Goal: Task Accomplishment & Management: Use online tool/utility

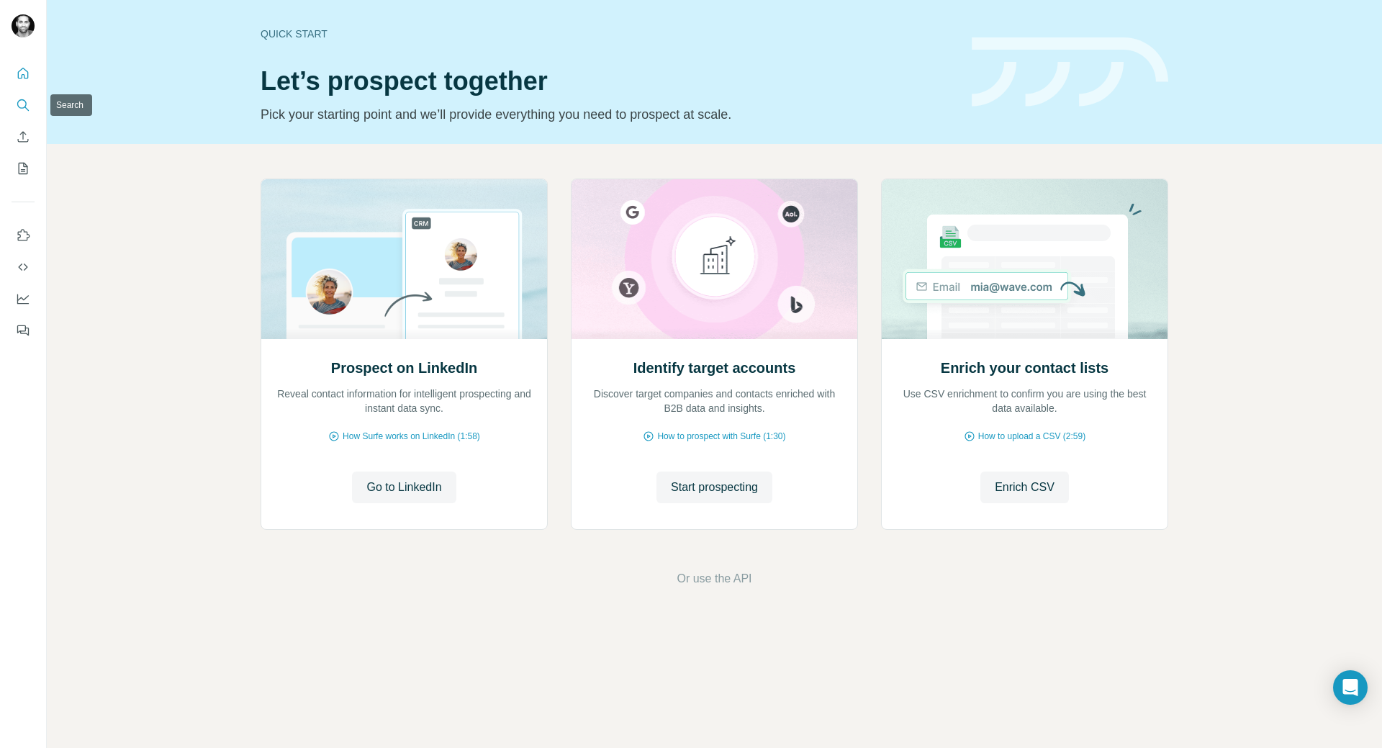
click at [23, 106] on icon "Search" at bounding box center [23, 105] width 14 height 14
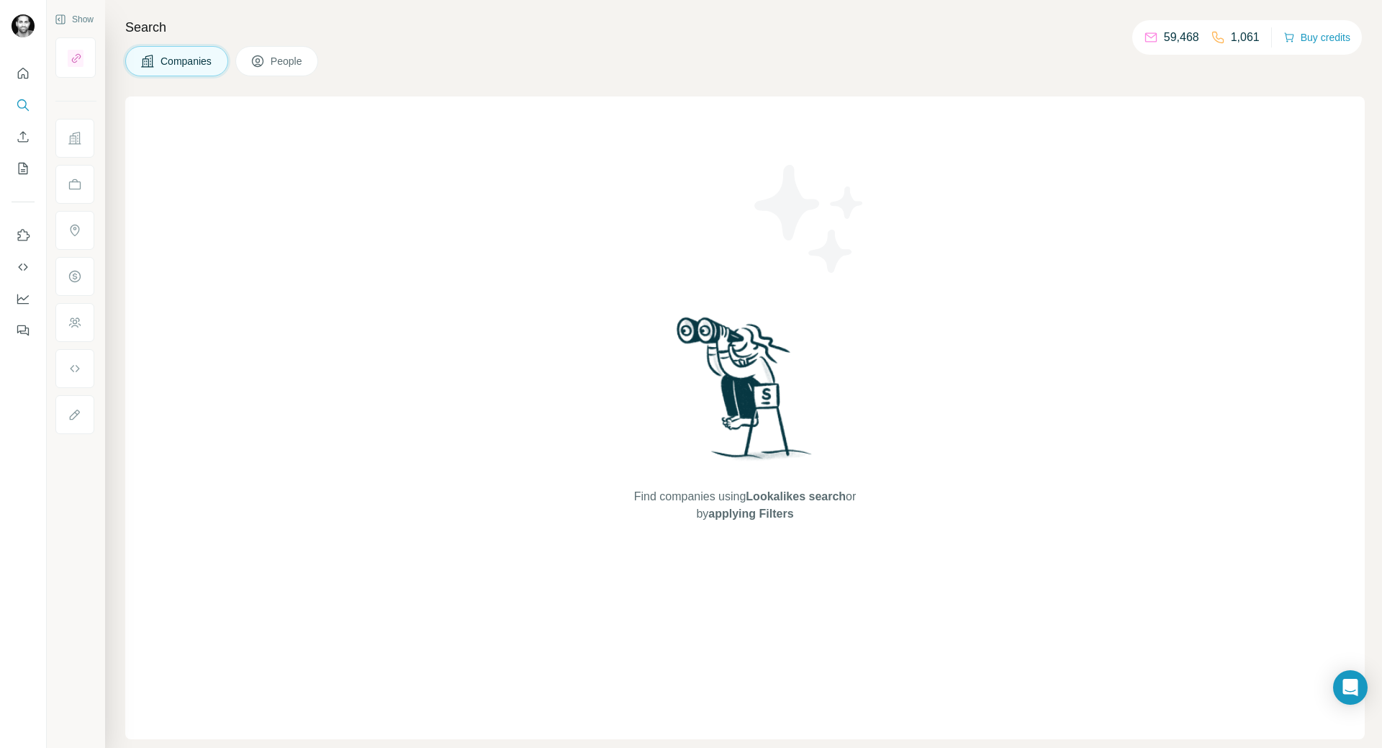
click at [262, 55] on icon at bounding box center [257, 61] width 14 height 14
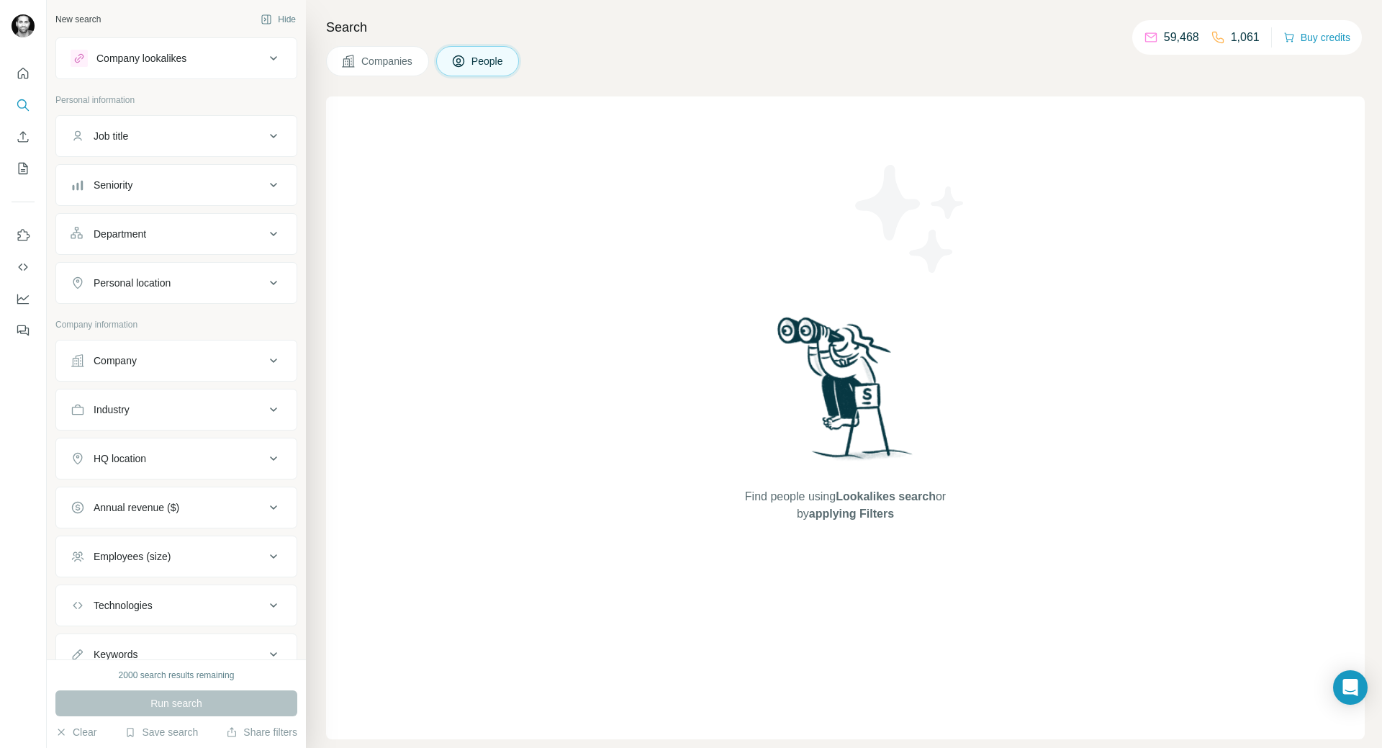
click at [217, 62] on div "Company lookalikes" at bounding box center [168, 58] width 194 height 17
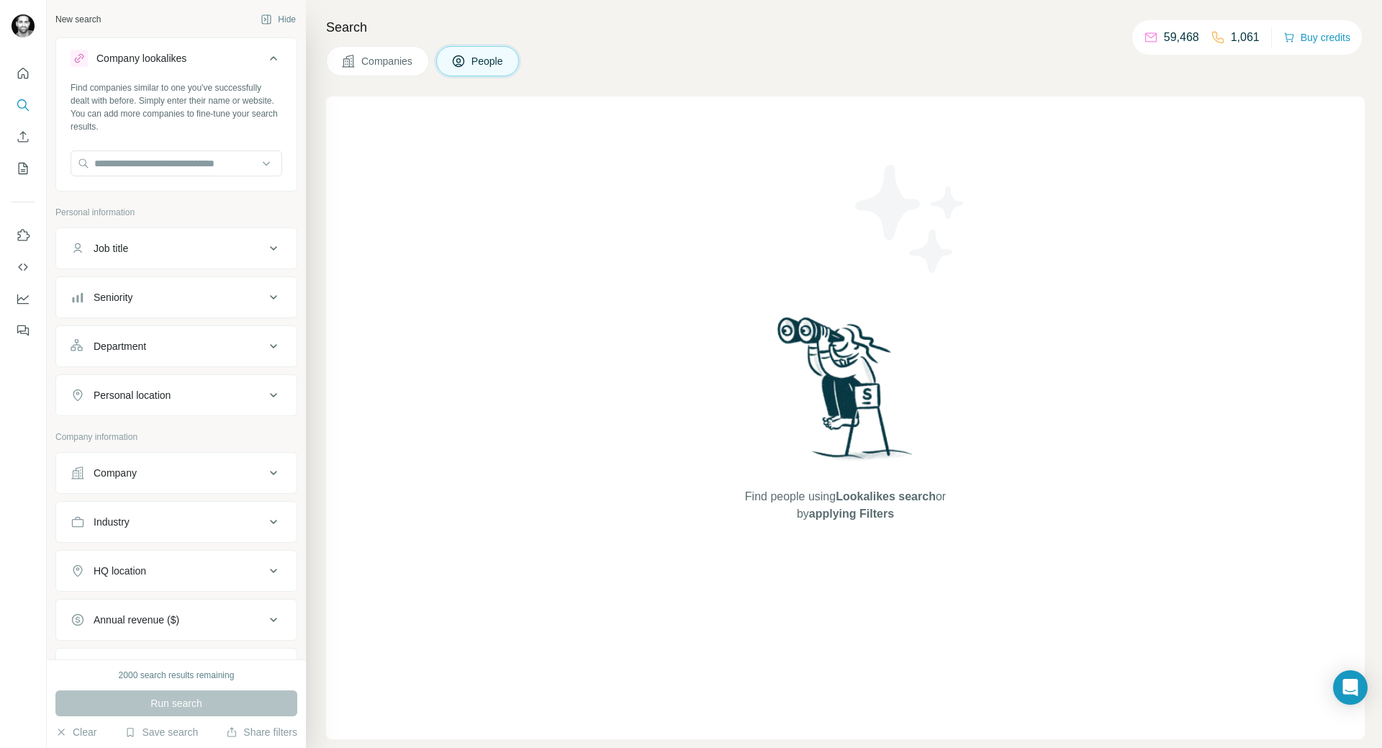
click at [217, 62] on div "Company lookalikes" at bounding box center [168, 58] width 194 height 17
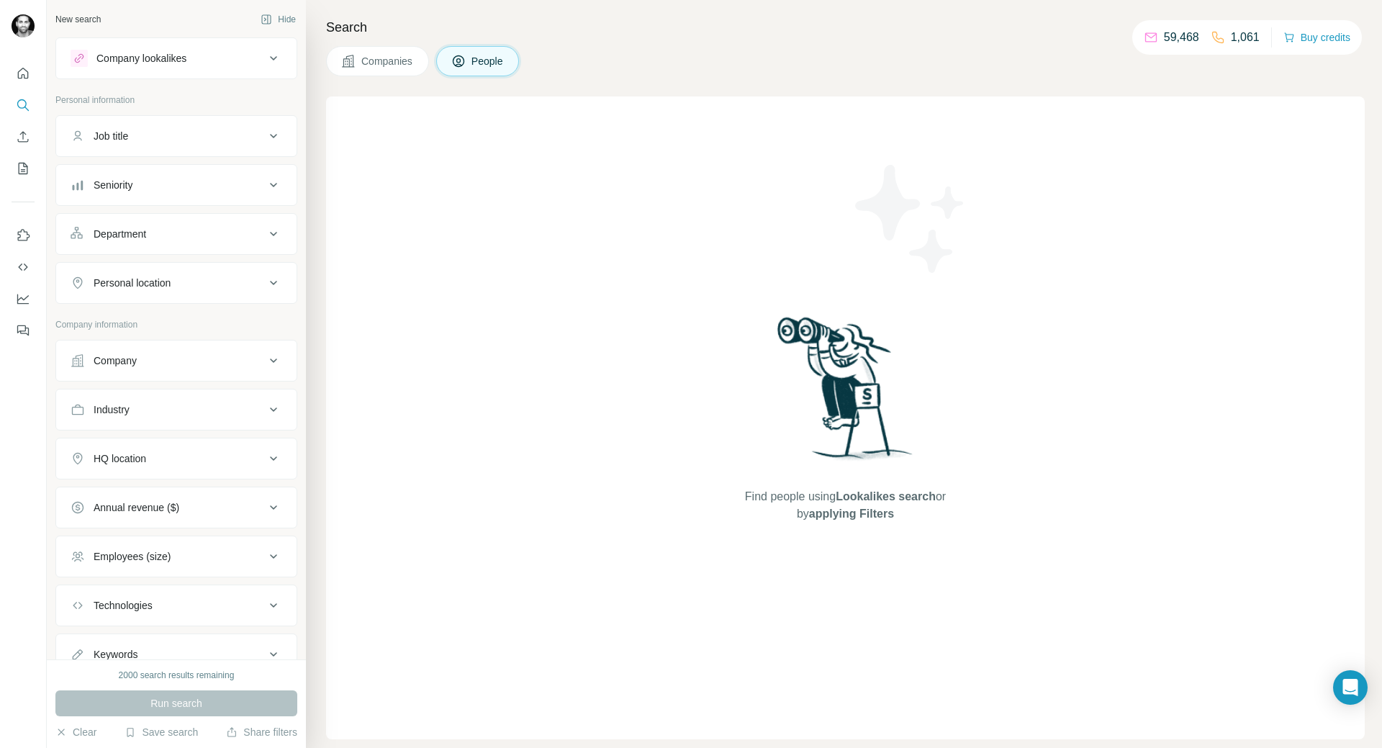
click at [194, 138] on div "Job title" at bounding box center [168, 136] width 194 height 14
click at [268, 60] on icon at bounding box center [273, 58] width 17 height 17
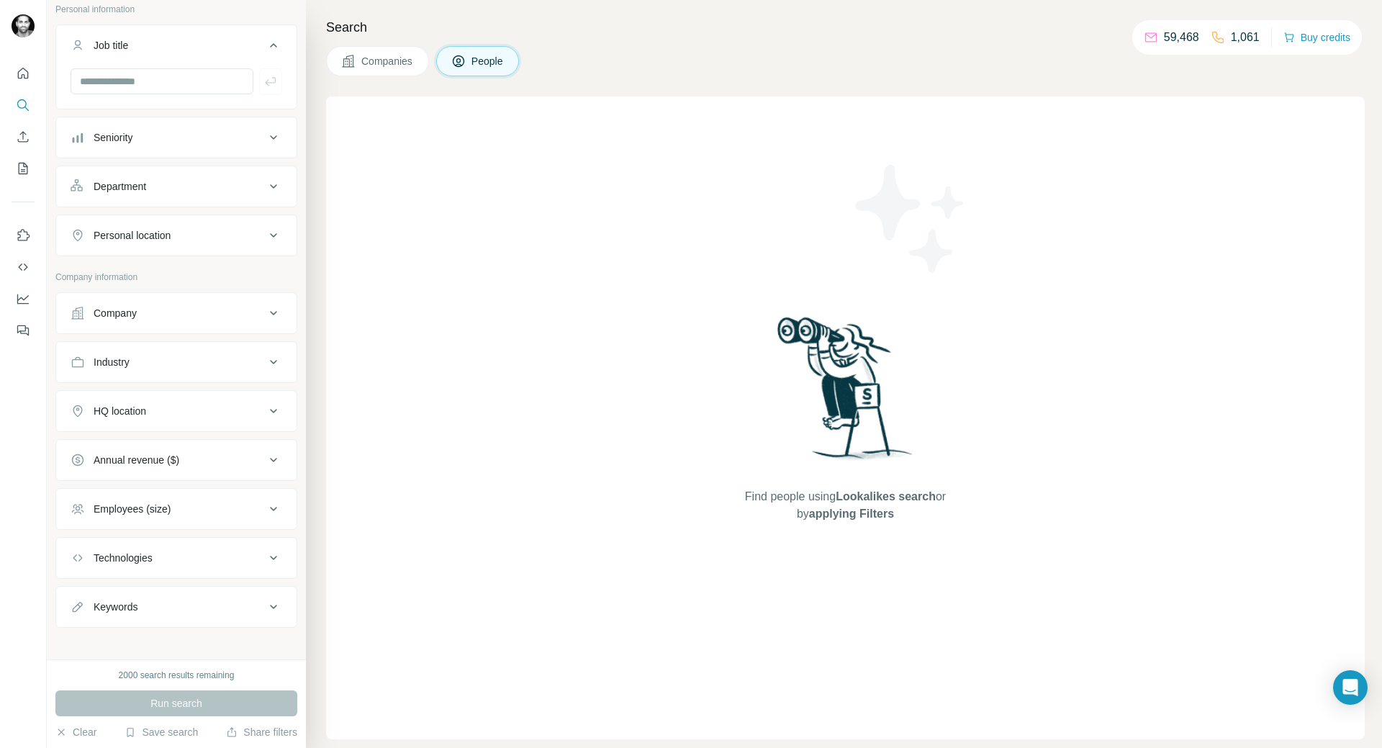
scroll to position [212, 0]
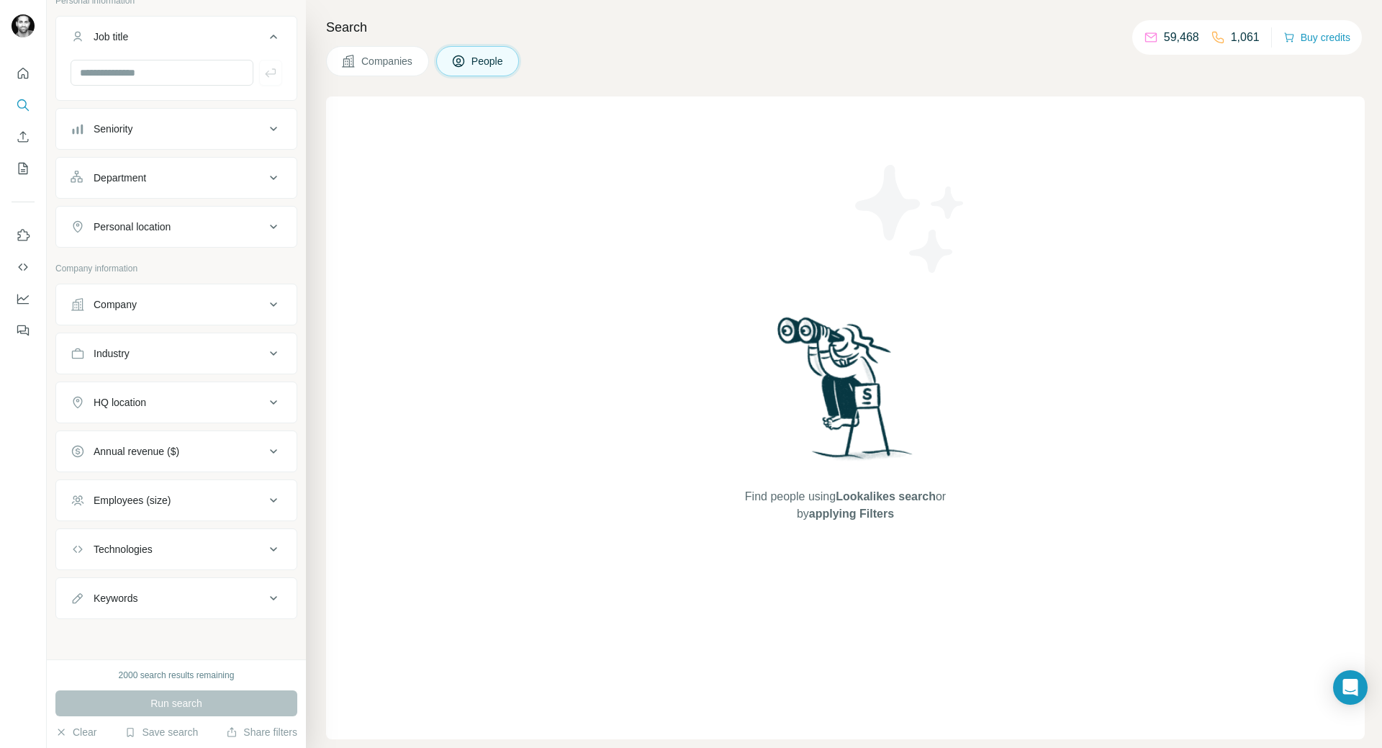
click at [200, 295] on button "Company" at bounding box center [176, 304] width 240 height 35
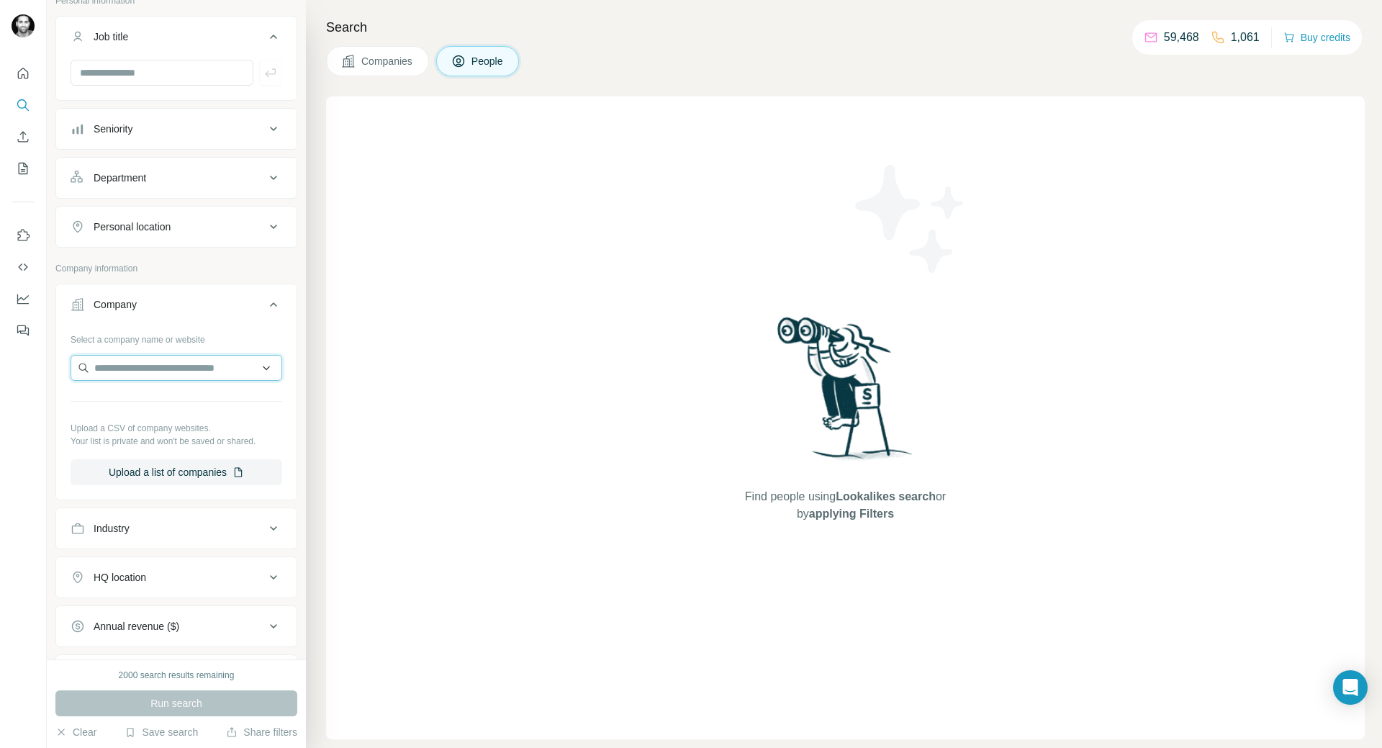
click at [165, 374] on input "text" at bounding box center [177, 368] width 212 height 26
paste input "**********"
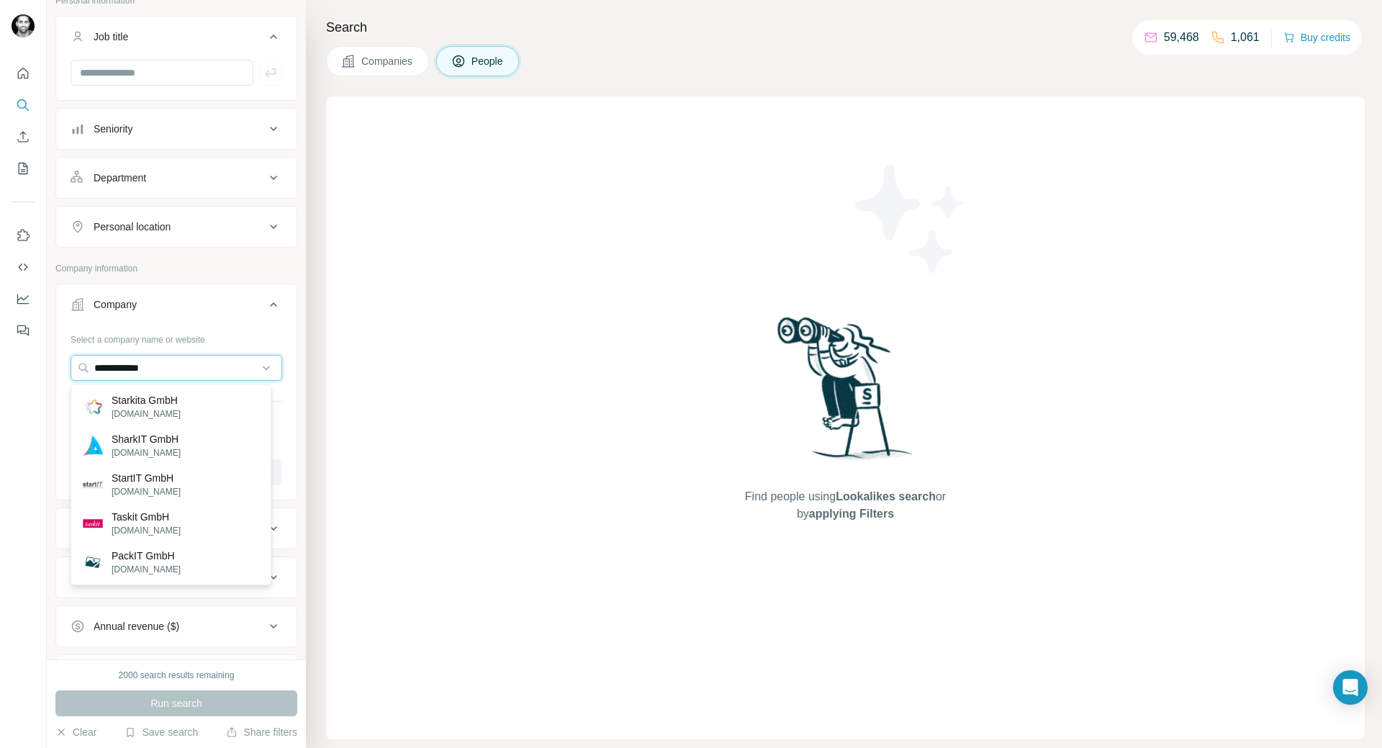
drag, startPoint x: 187, startPoint y: 367, endPoint x: -65, endPoint y: 340, distance: 253.3
click at [0, 340] on html "**********" at bounding box center [691, 374] width 1382 height 748
paste input "**********"
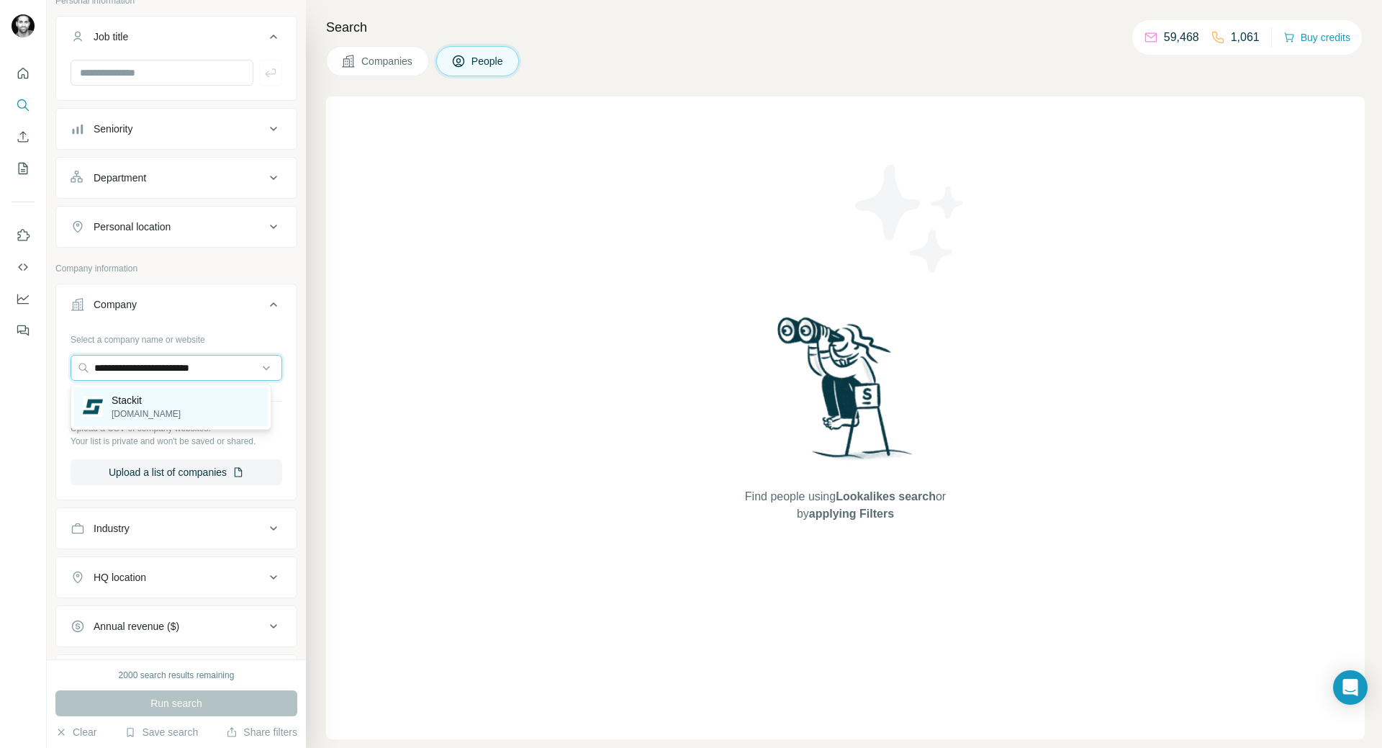
type input "**********"
click at [121, 406] on p "Stackit" at bounding box center [146, 400] width 69 height 14
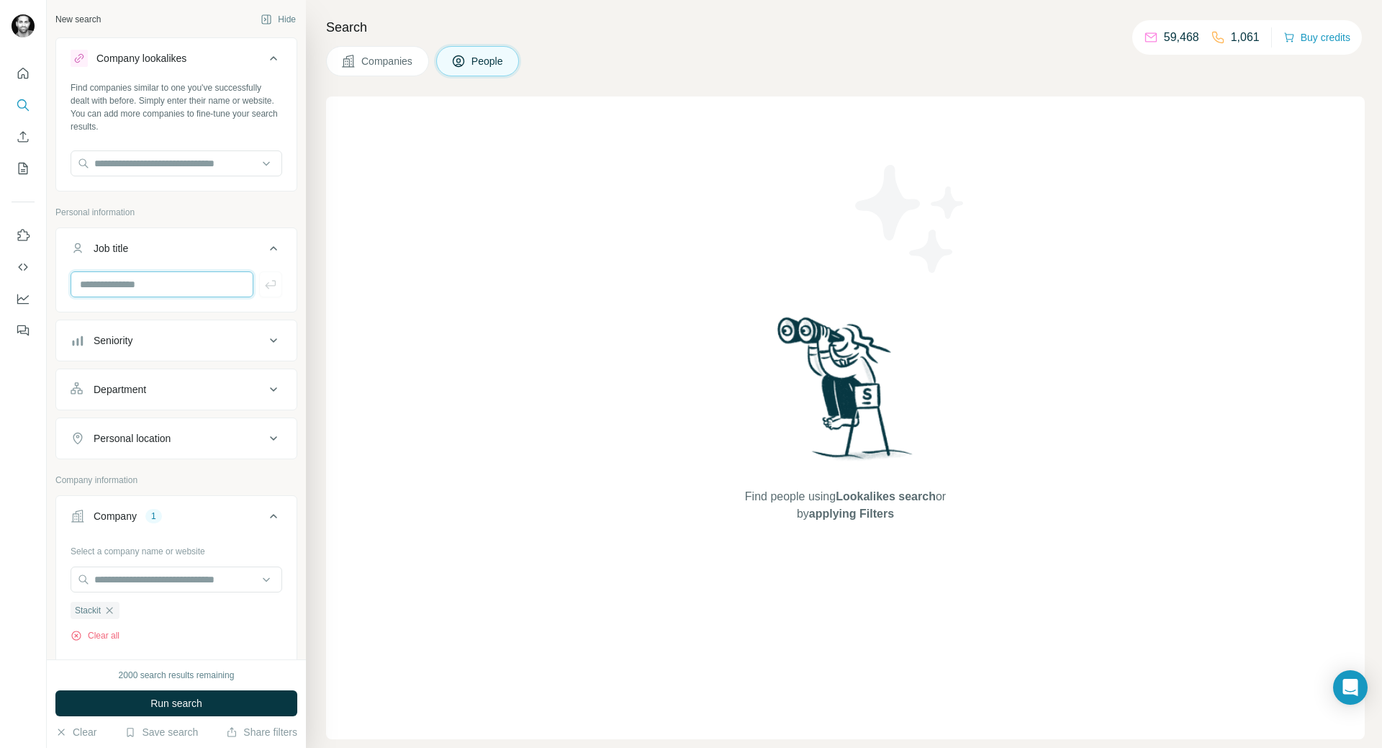
click at [179, 289] on input "text" at bounding box center [162, 284] width 183 height 26
type input "*"
type input "**"
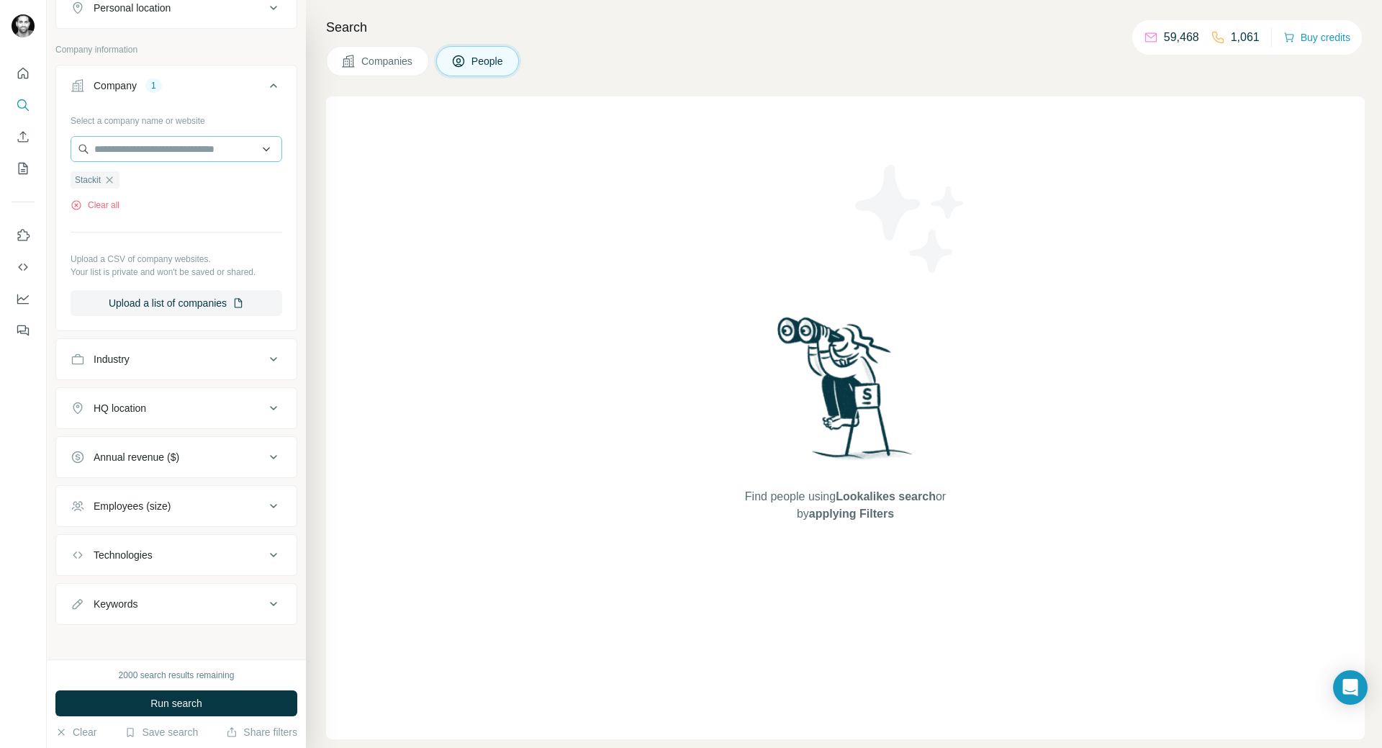
scroll to position [489, 0]
click at [265, 353] on icon at bounding box center [273, 353] width 17 height 17
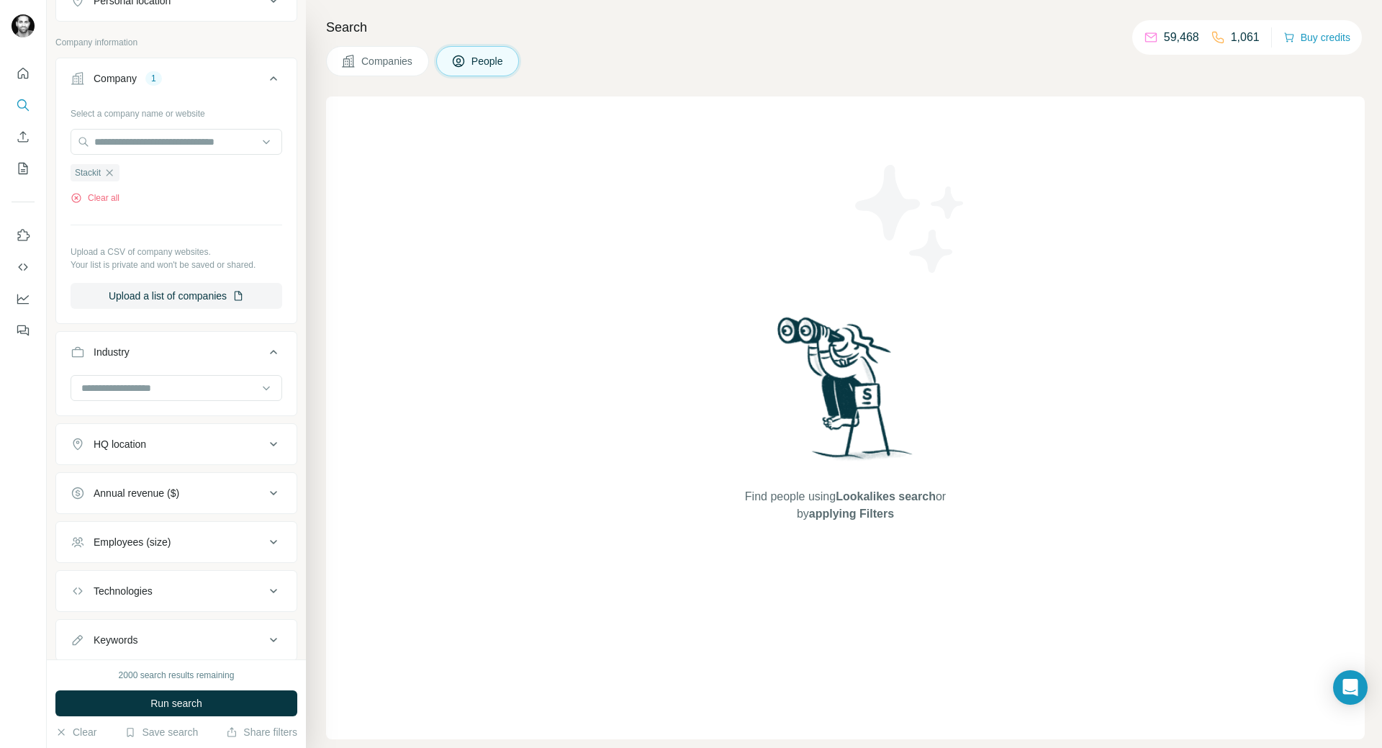
click at [265, 353] on icon at bounding box center [273, 351] width 17 height 17
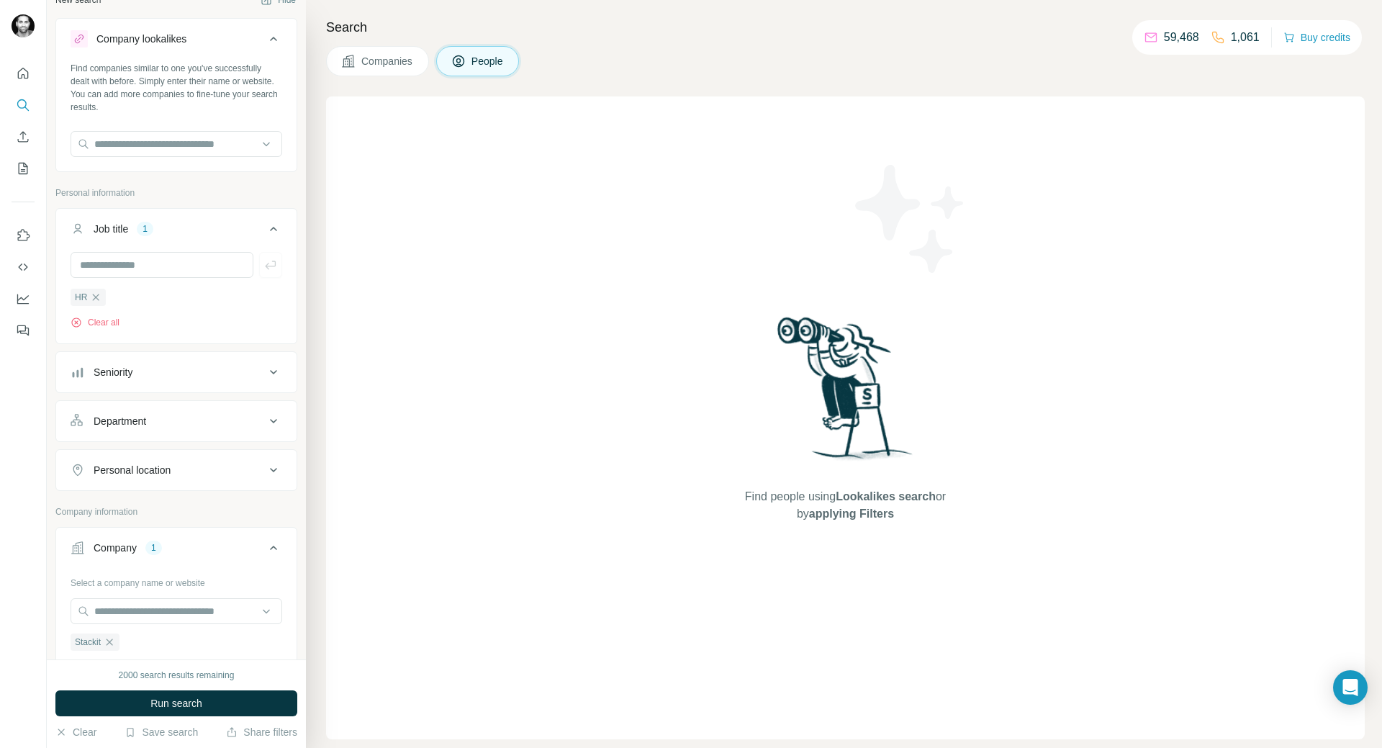
scroll to position [0, 0]
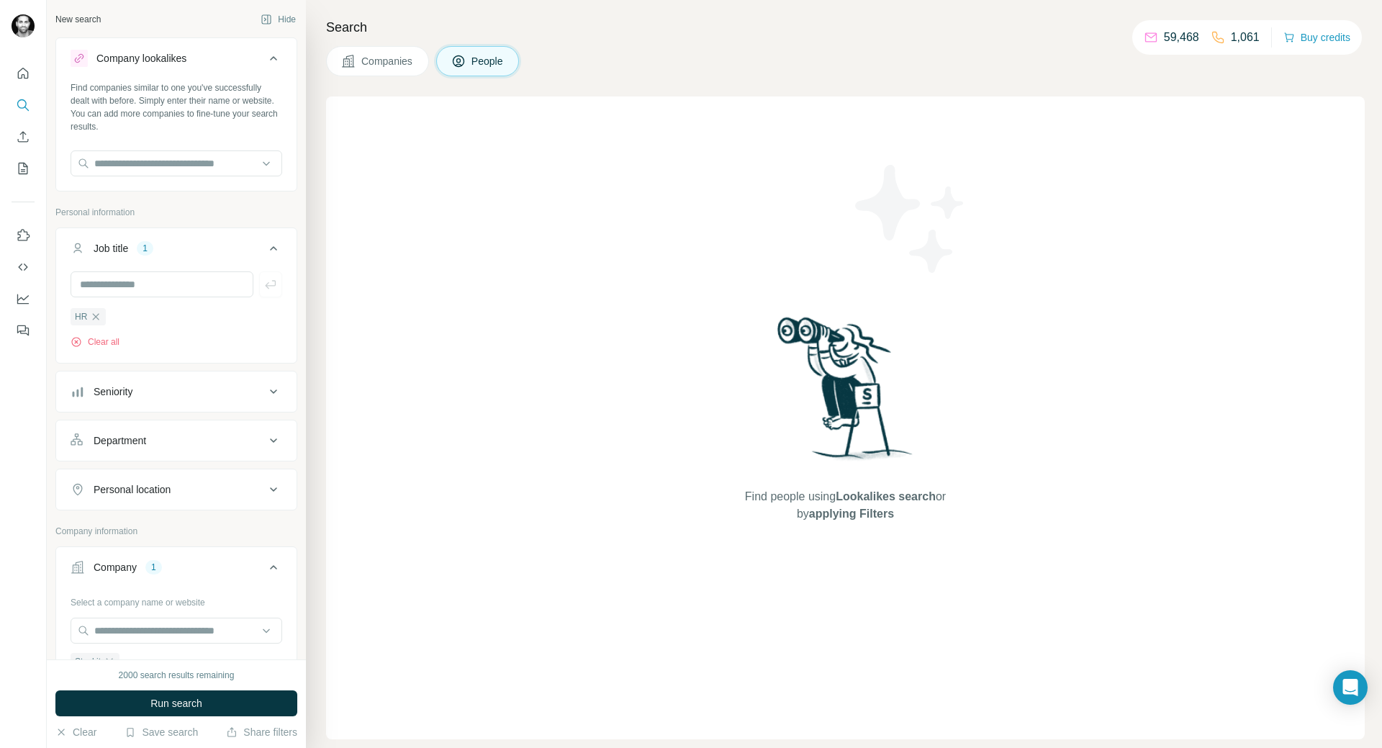
click at [96, 320] on icon "button" at bounding box center [96, 317] width 12 height 12
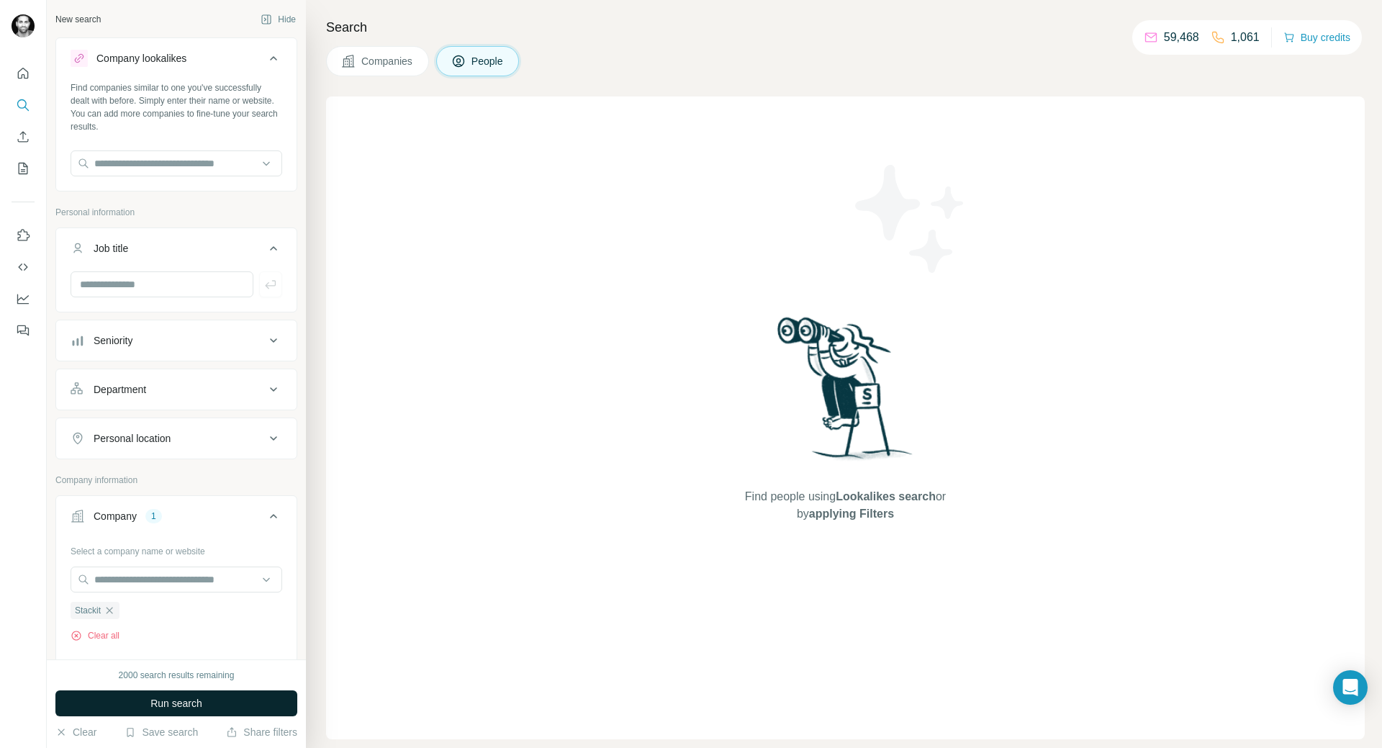
click at [219, 699] on button "Run search" at bounding box center [176, 703] width 242 height 26
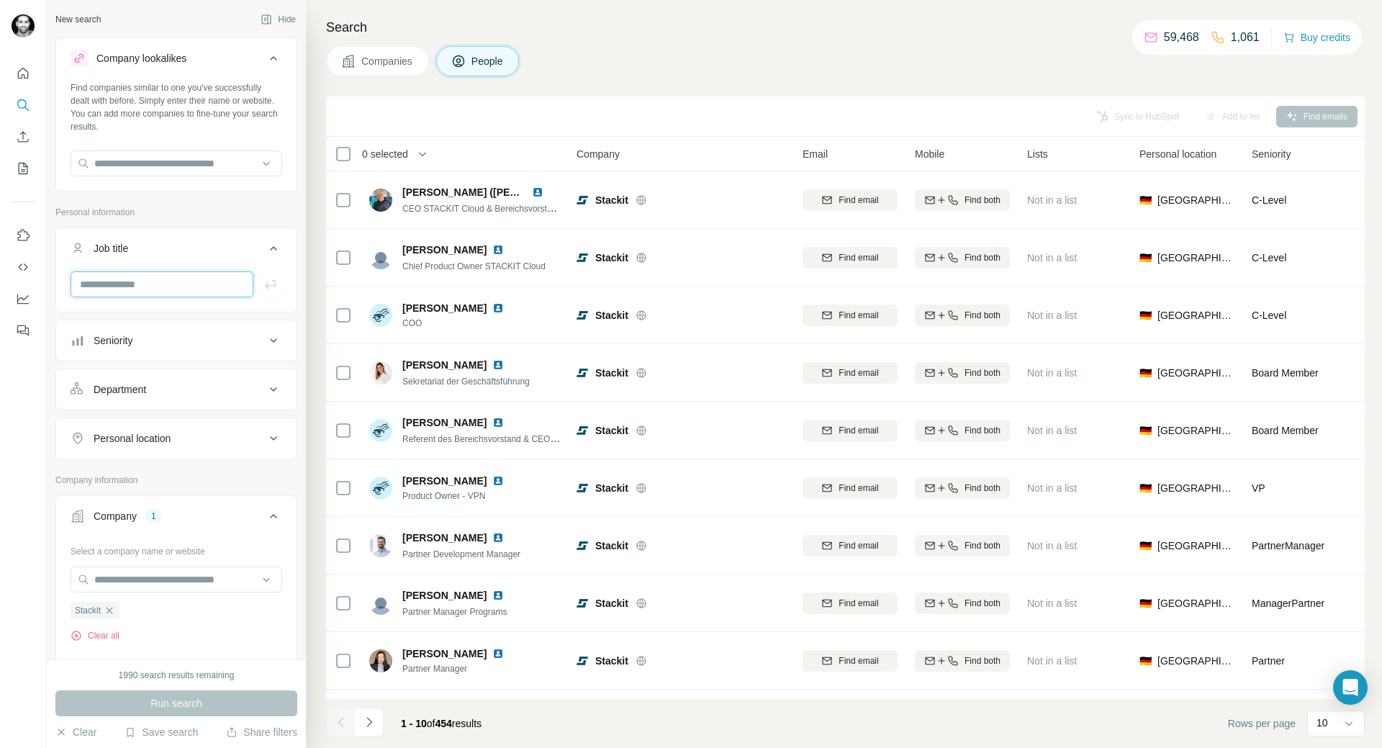
click at [171, 276] on input "text" at bounding box center [162, 284] width 183 height 26
type input "**********"
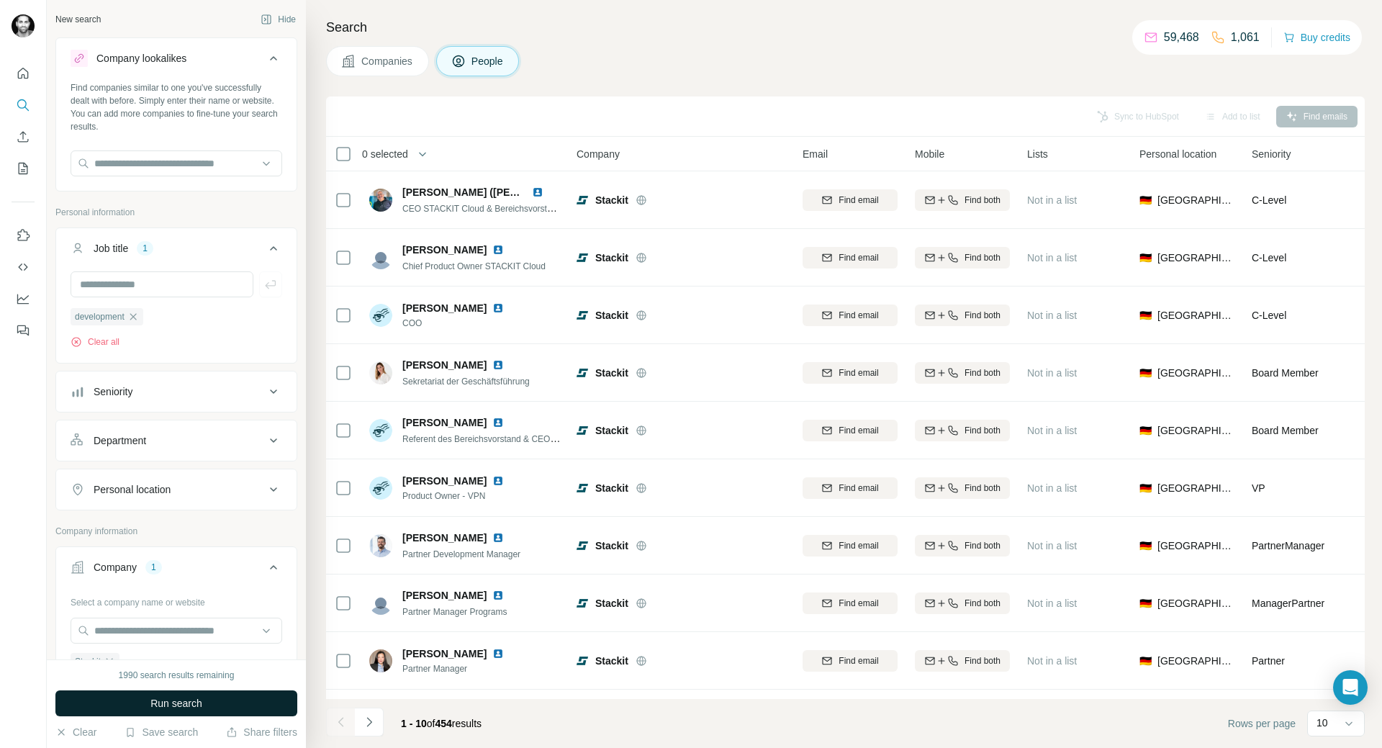
click at [248, 707] on button "Run search" at bounding box center [176, 703] width 242 height 26
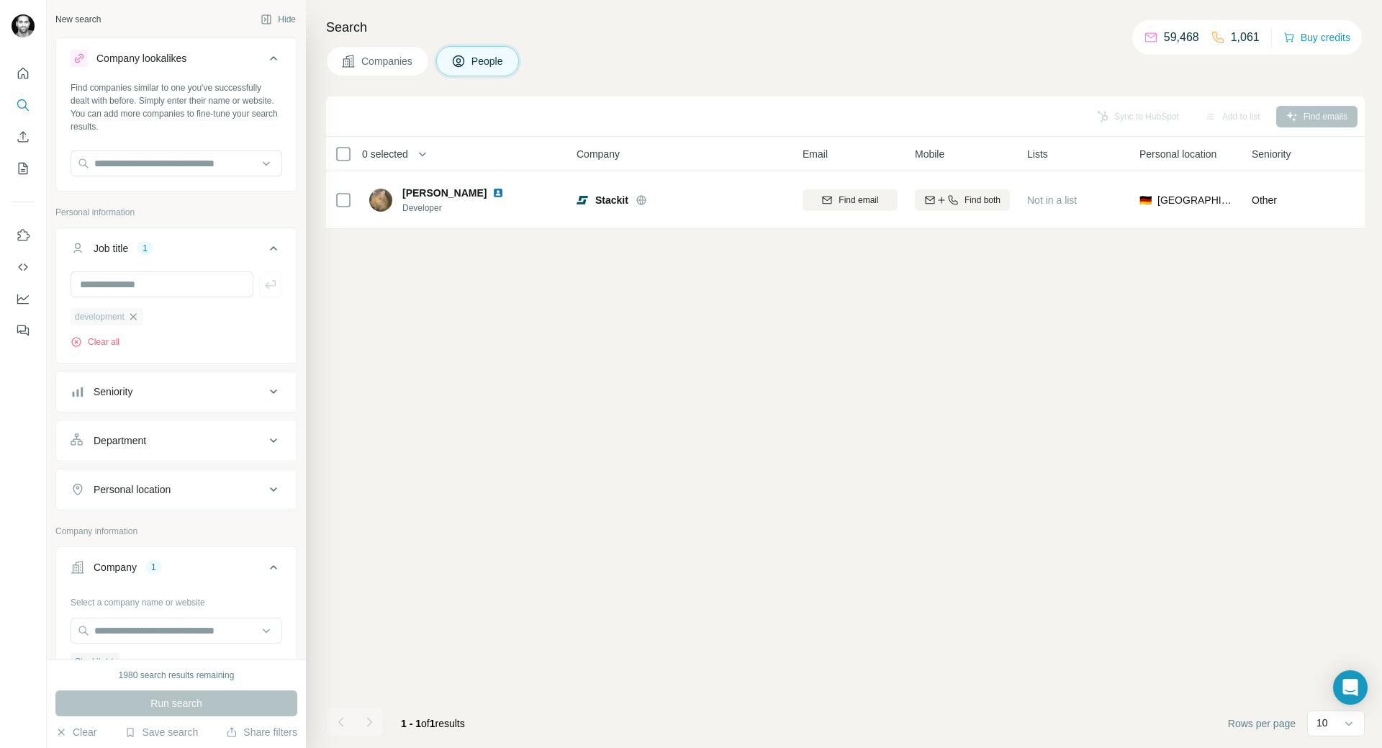
click at [135, 318] on icon "button" at bounding box center [133, 317] width 12 height 12
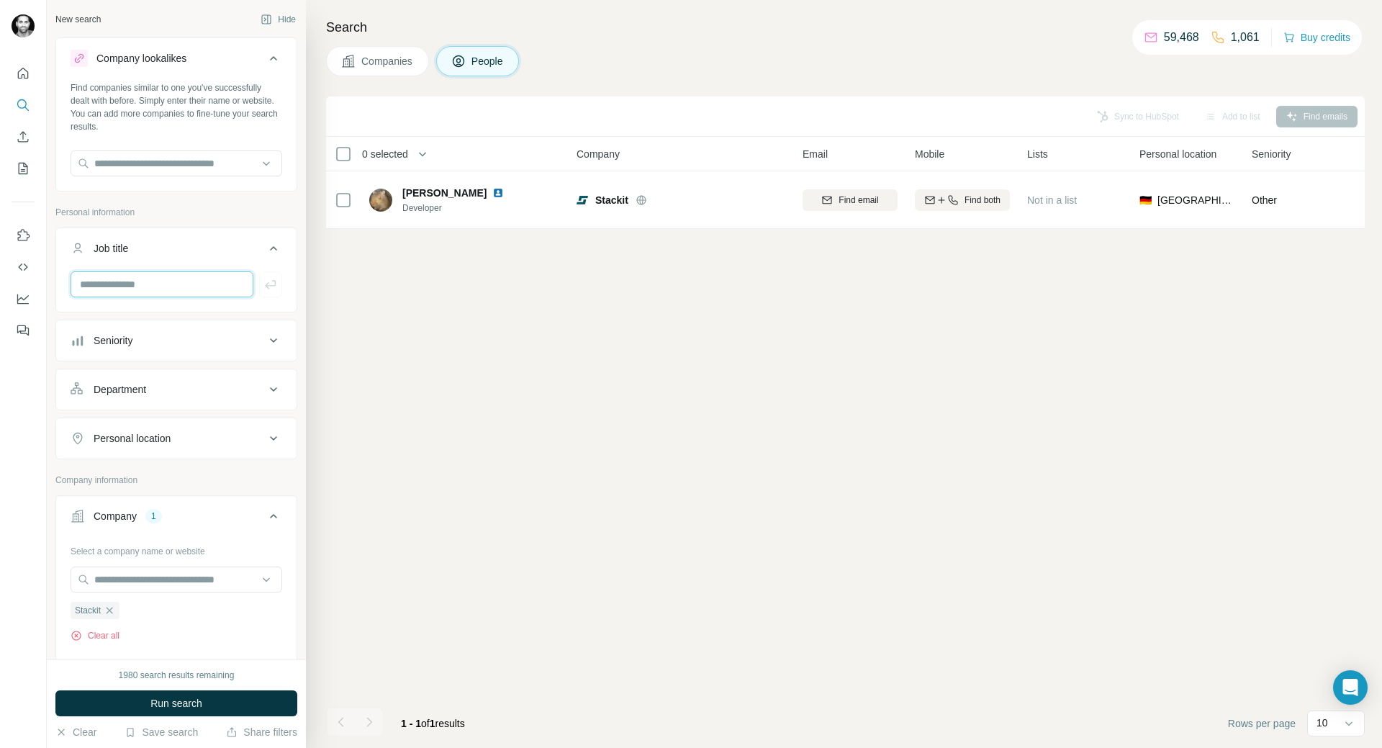
click at [137, 291] on input "text" at bounding box center [162, 284] width 183 height 26
click at [136, 698] on button "Run search" at bounding box center [176, 703] width 242 height 26
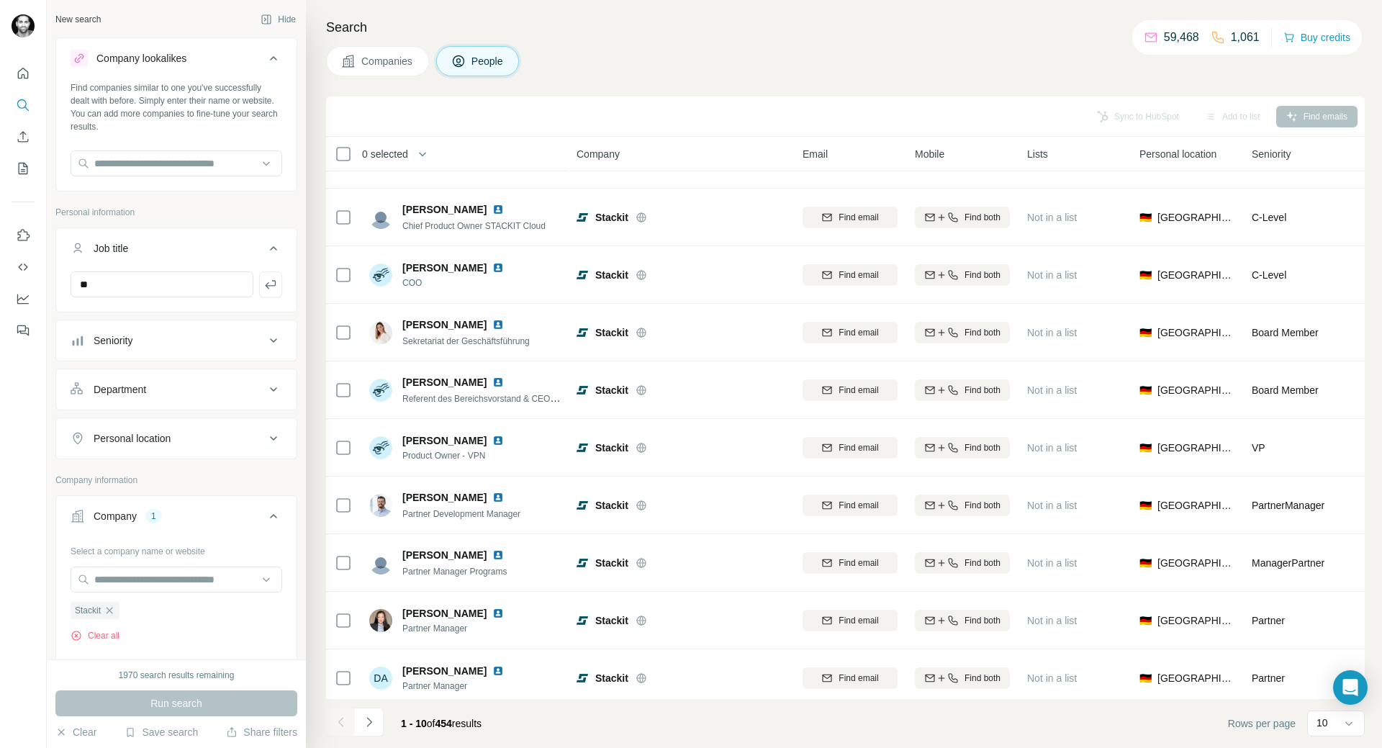
scroll to position [55, 0]
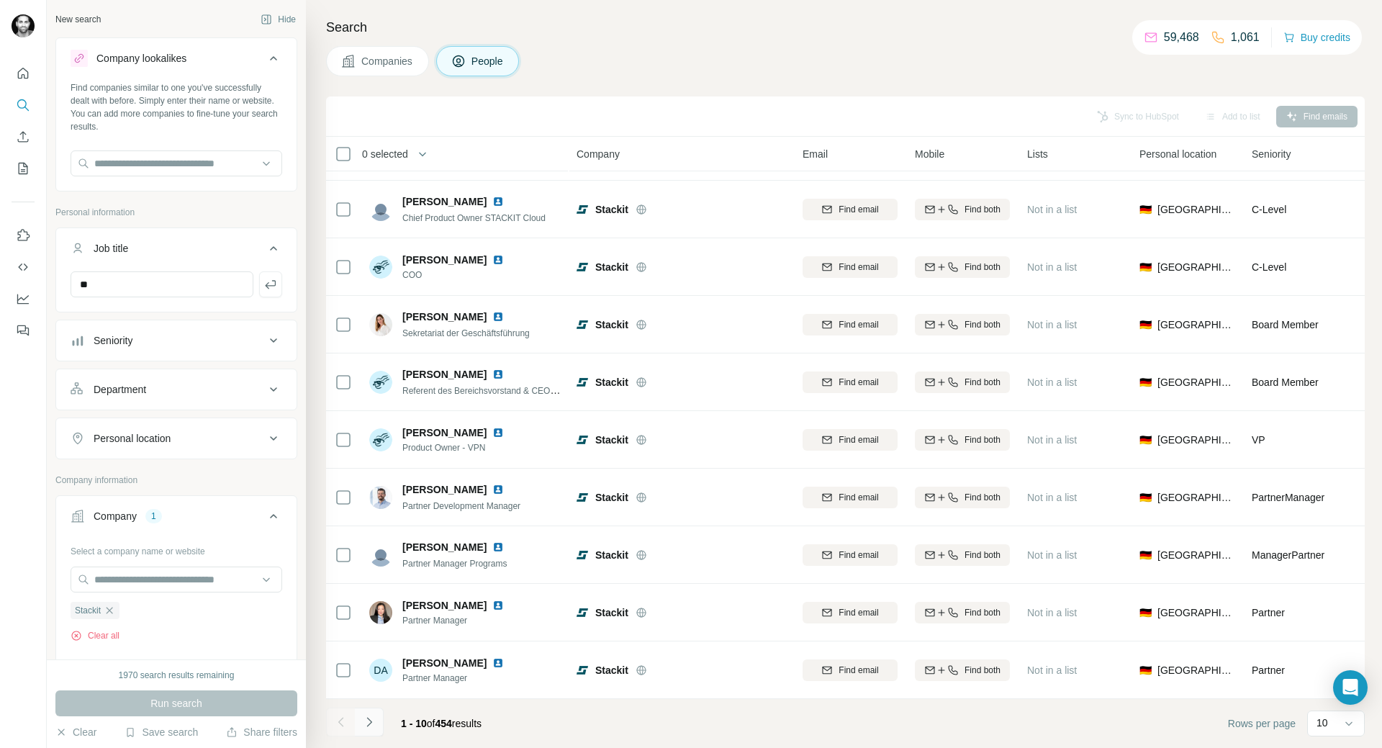
click at [372, 726] on icon "Navigate to next page" at bounding box center [369, 722] width 14 height 14
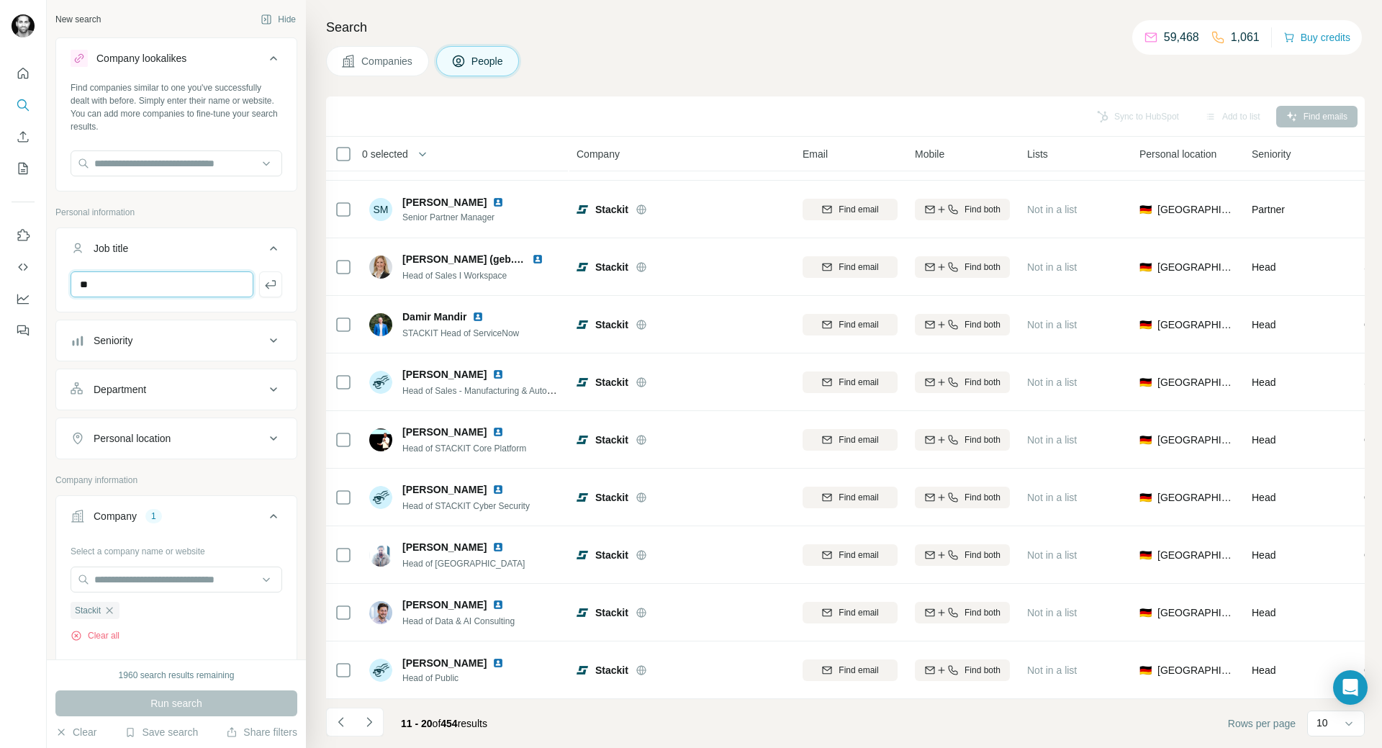
drag, startPoint x: 163, startPoint y: 291, endPoint x: -40, endPoint y: 287, distance: 203.7
click at [0, 287] on html "New search Hide Company lookalikes Find companies similar to one you've success…" at bounding box center [691, 374] width 1382 height 748
type input "********"
click at [192, 241] on div "Job title" at bounding box center [168, 248] width 194 height 14
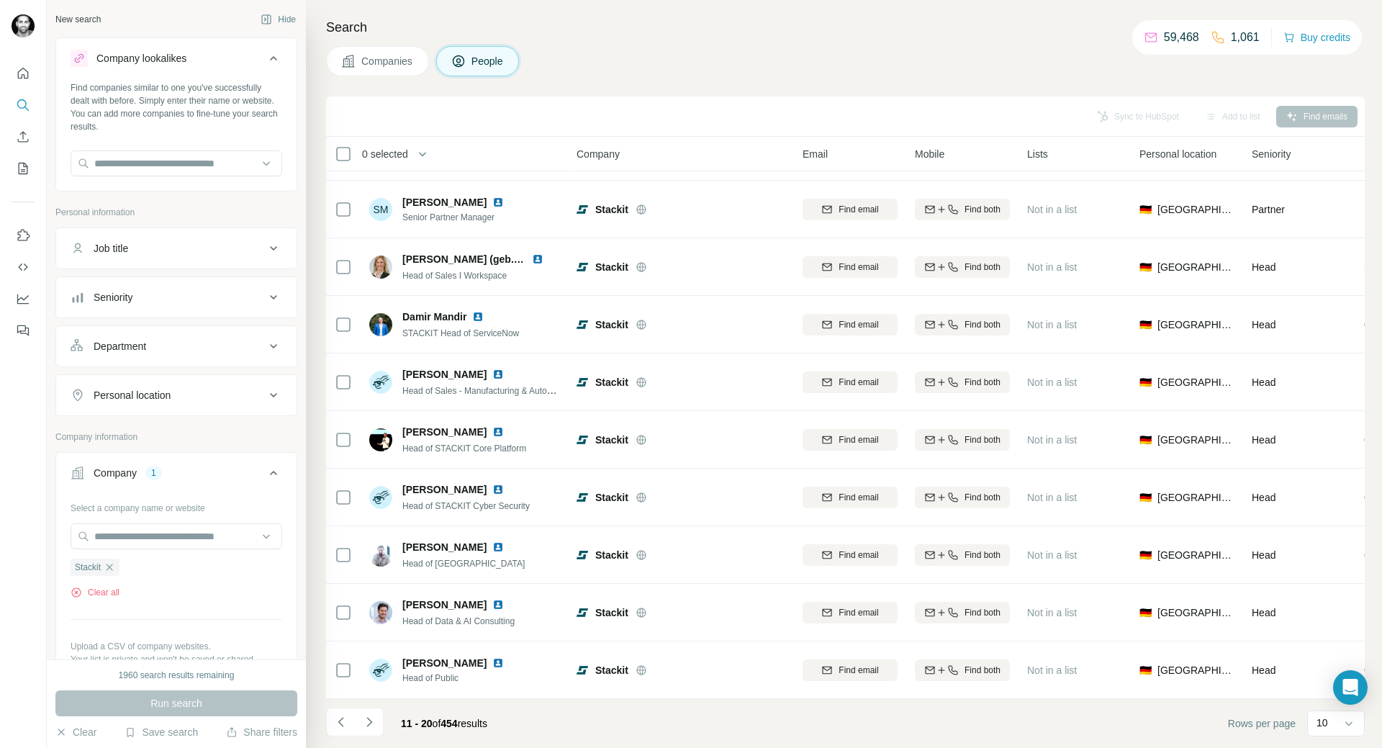
click at [184, 253] on div "Job title" at bounding box center [168, 248] width 194 height 14
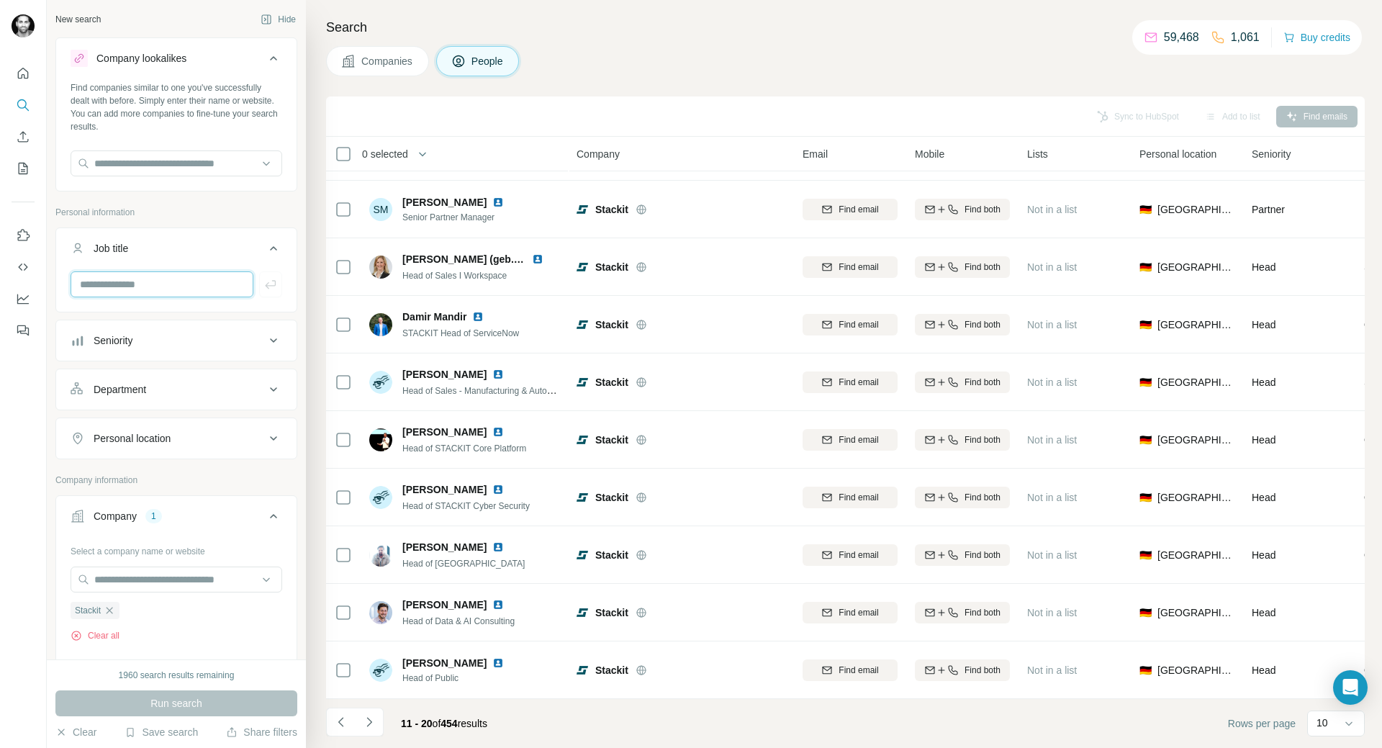
click at [174, 286] on input "text" at bounding box center [162, 284] width 183 height 26
type input "********"
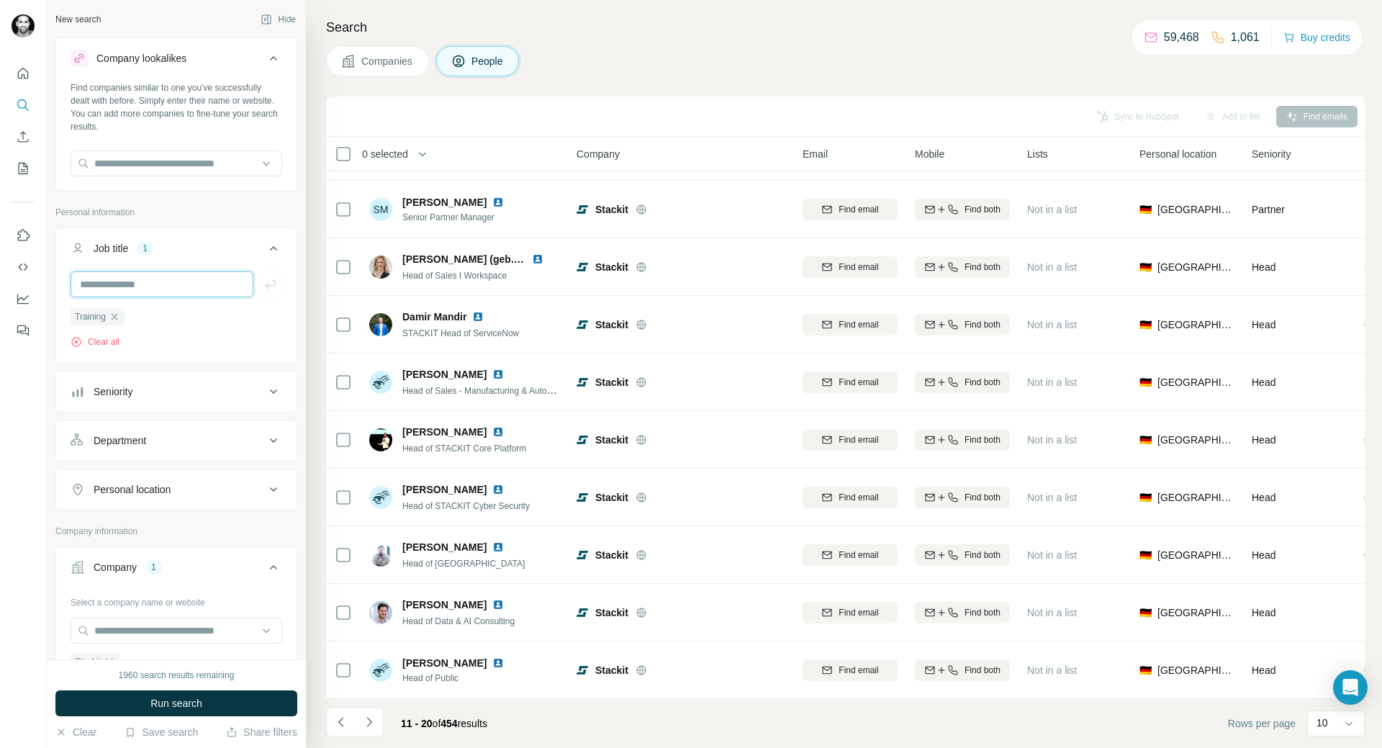
click at [163, 286] on input "text" at bounding box center [162, 284] width 183 height 26
type input "***"
type input "**"
type input "*"
type input "**********"
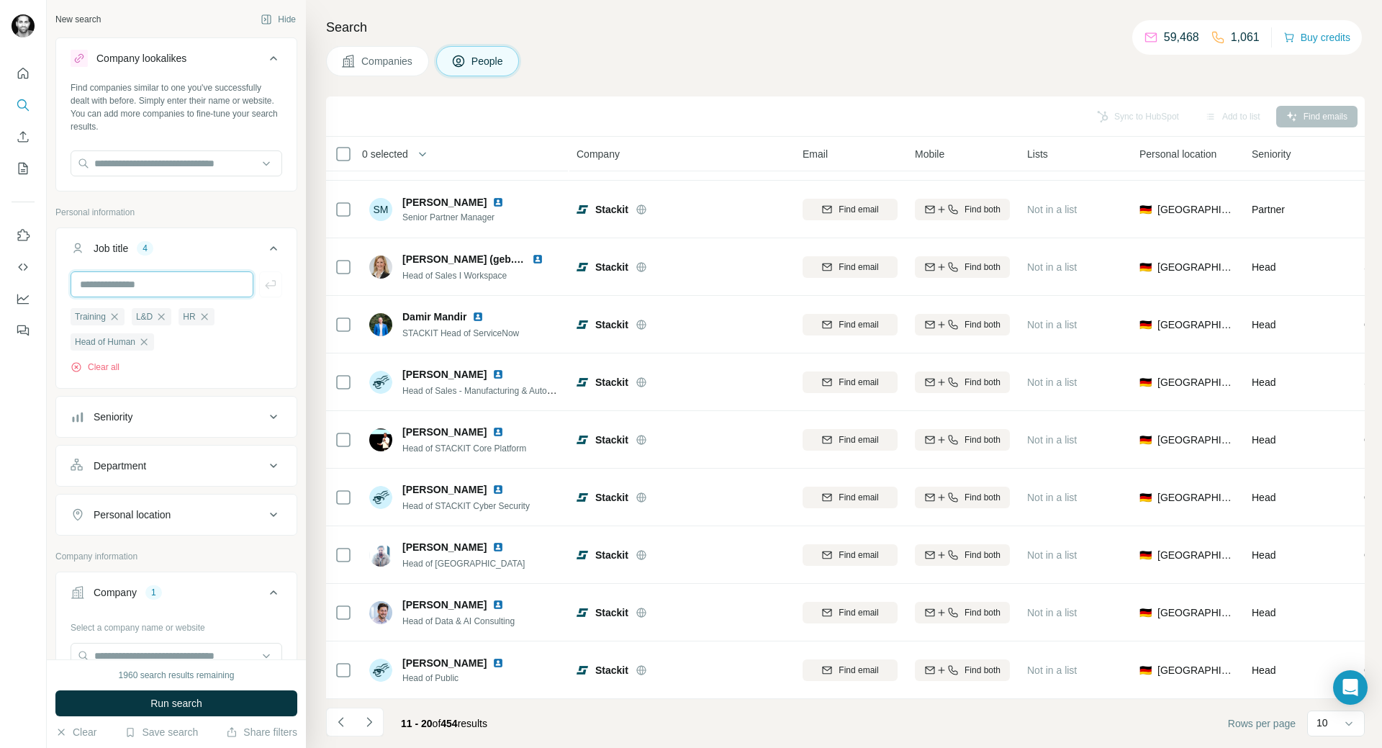
click at [164, 289] on input "text" at bounding box center [162, 284] width 183 height 26
type input "***"
click at [212, 697] on button "Run search" at bounding box center [176, 703] width 242 height 26
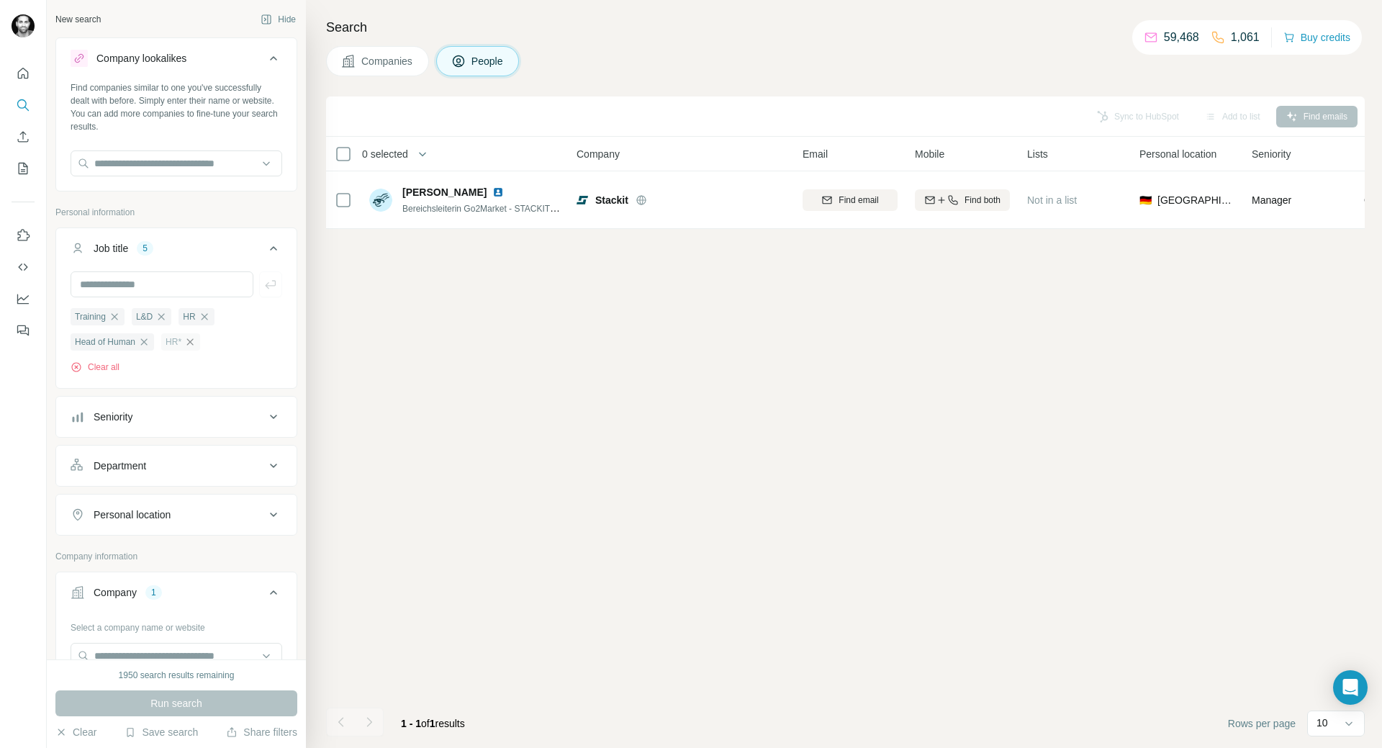
click at [194, 345] on icon "button" at bounding box center [190, 342] width 12 height 12
click at [176, 698] on span "Run search" at bounding box center [176, 703] width 52 height 14
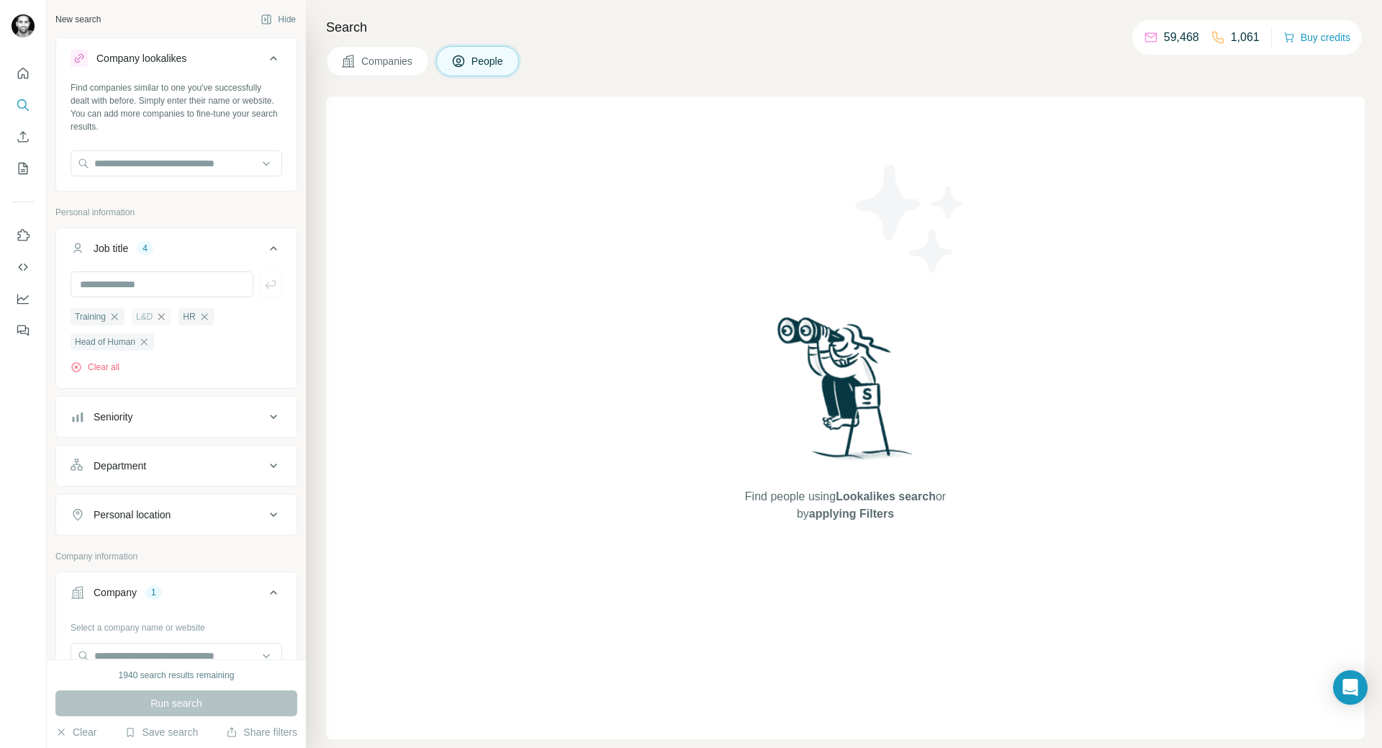
click at [165, 317] on icon "button" at bounding box center [161, 317] width 12 height 12
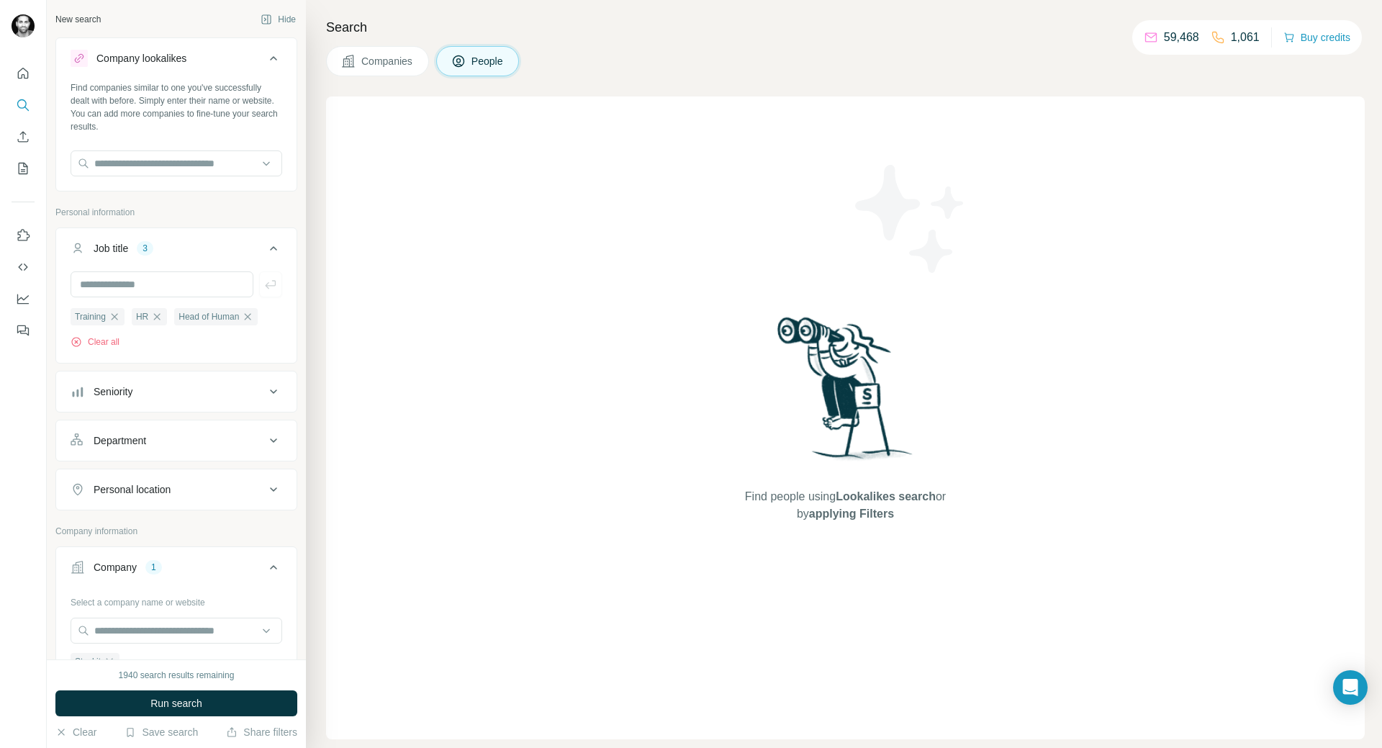
click at [165, 317] on div "HR" at bounding box center [149, 316] width 35 height 17
click at [158, 320] on icon "button" at bounding box center [157, 317] width 12 height 12
click at [120, 314] on icon "button" at bounding box center [115, 317] width 12 height 12
click at [94, 340] on button "Clear all" at bounding box center [95, 341] width 49 height 13
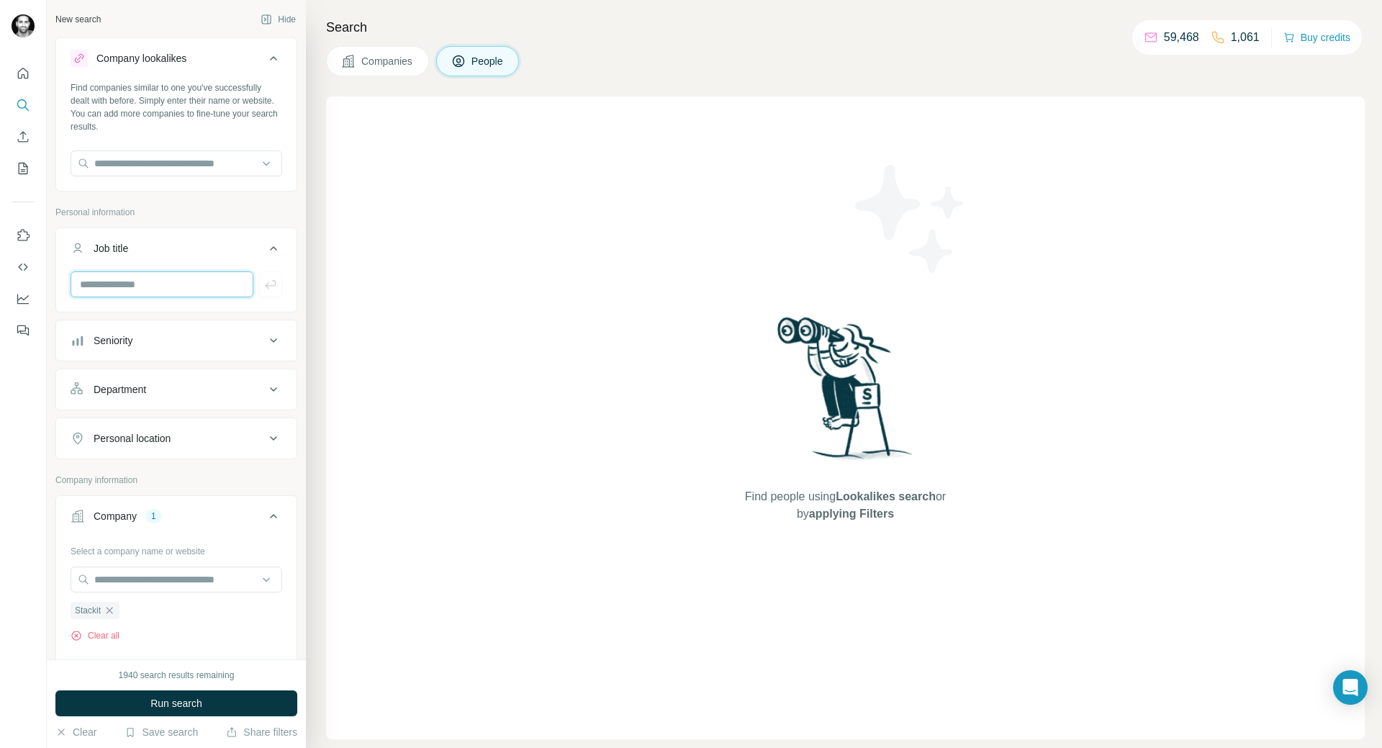
click at [151, 284] on input "text" at bounding box center [162, 284] width 183 height 26
type input "*****"
click at [167, 710] on button "Run search" at bounding box center [176, 703] width 242 height 26
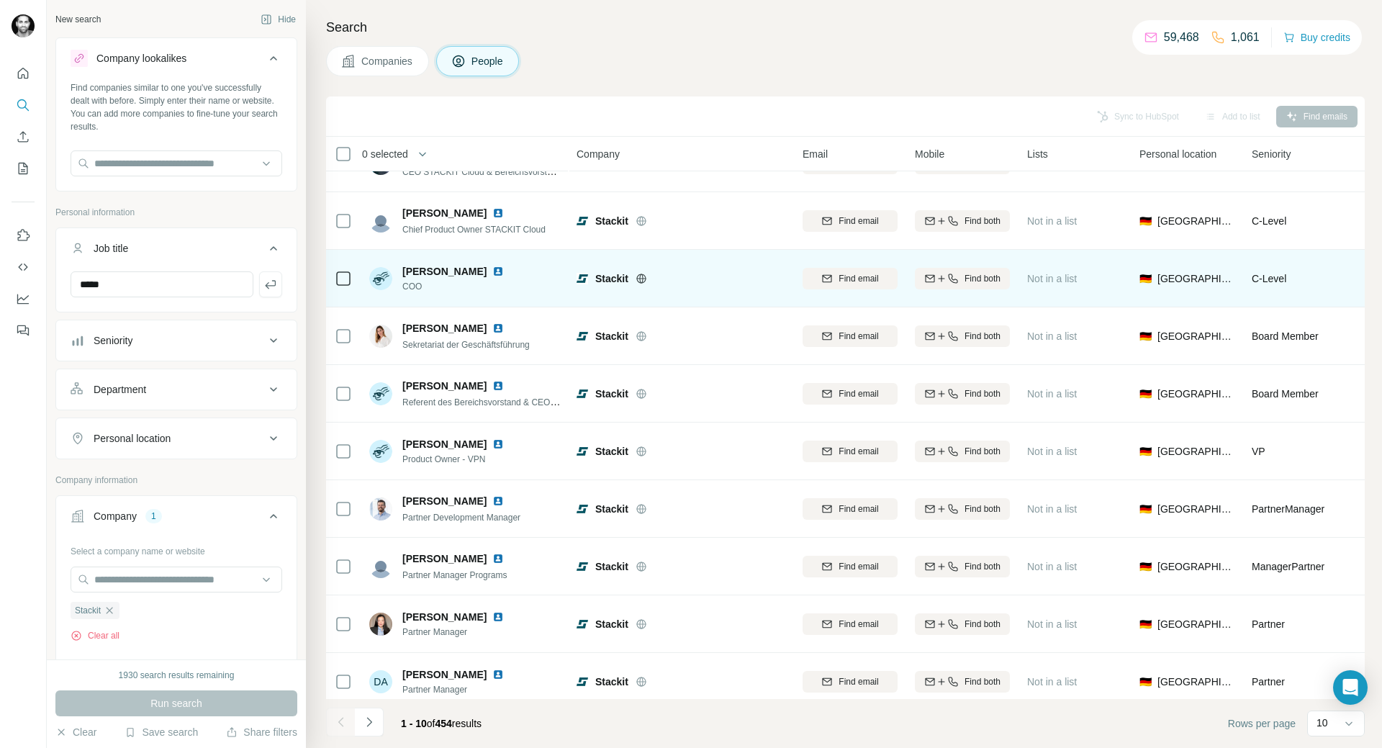
scroll to position [55, 0]
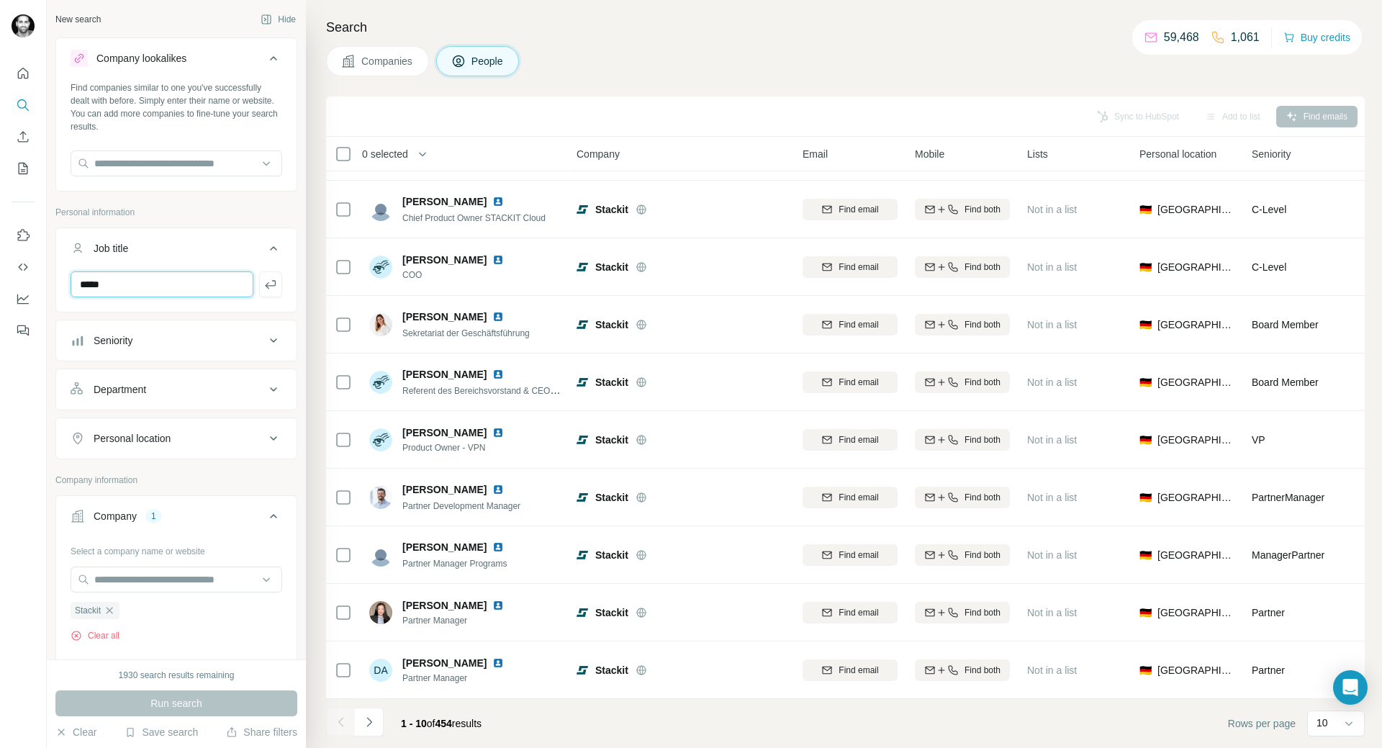
click at [143, 284] on input "*****" at bounding box center [162, 284] width 183 height 26
click at [268, 291] on button "button" at bounding box center [270, 284] width 23 height 26
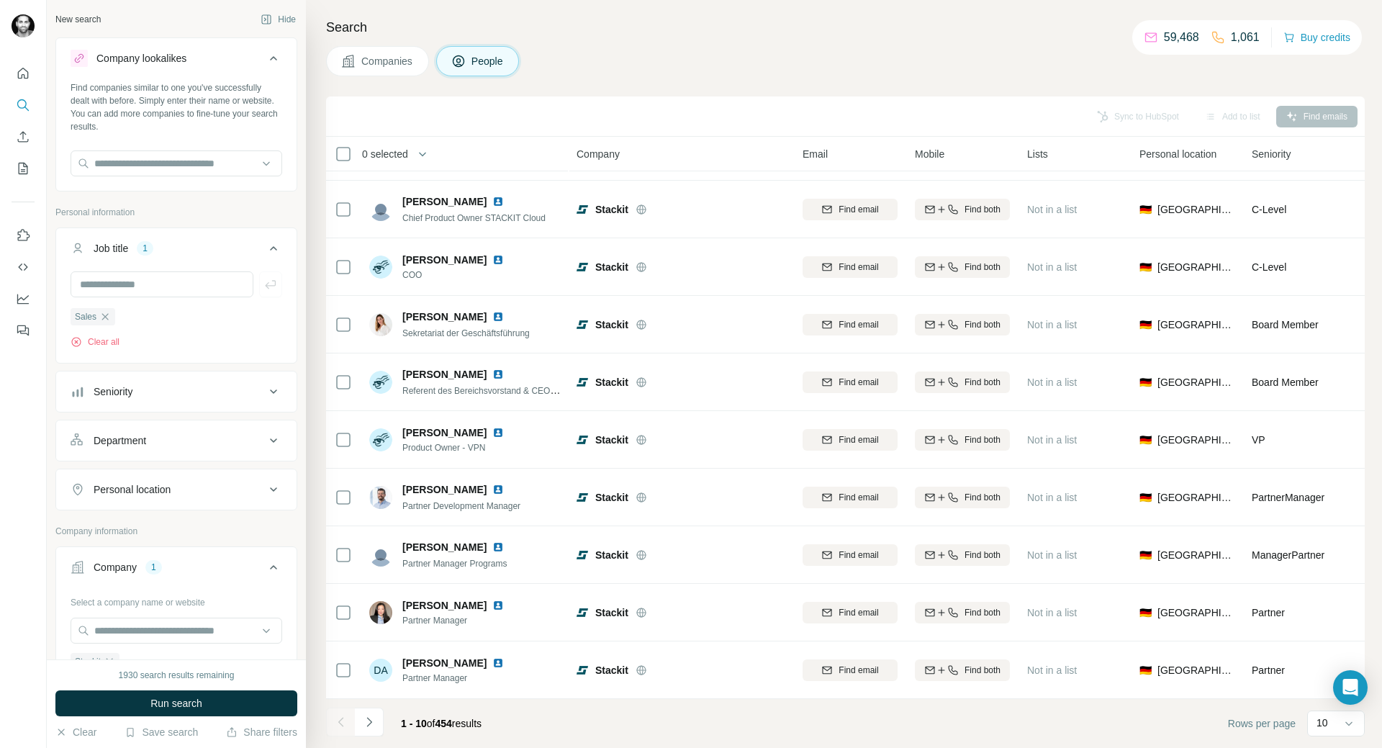
click at [195, 691] on button "Run search" at bounding box center [176, 703] width 242 height 26
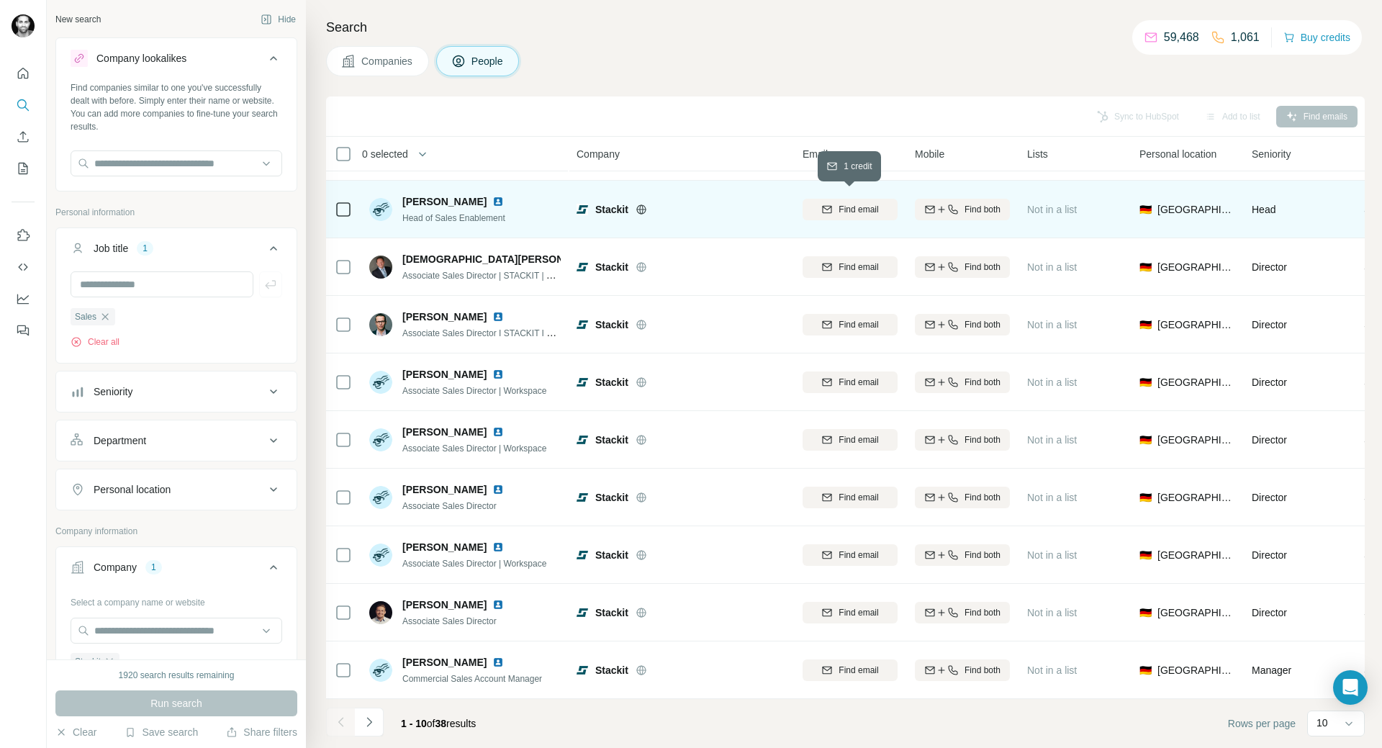
click at [830, 205] on icon "button" at bounding box center [827, 208] width 9 height 7
click at [376, 720] on button "Navigate to next page" at bounding box center [369, 721] width 29 height 29
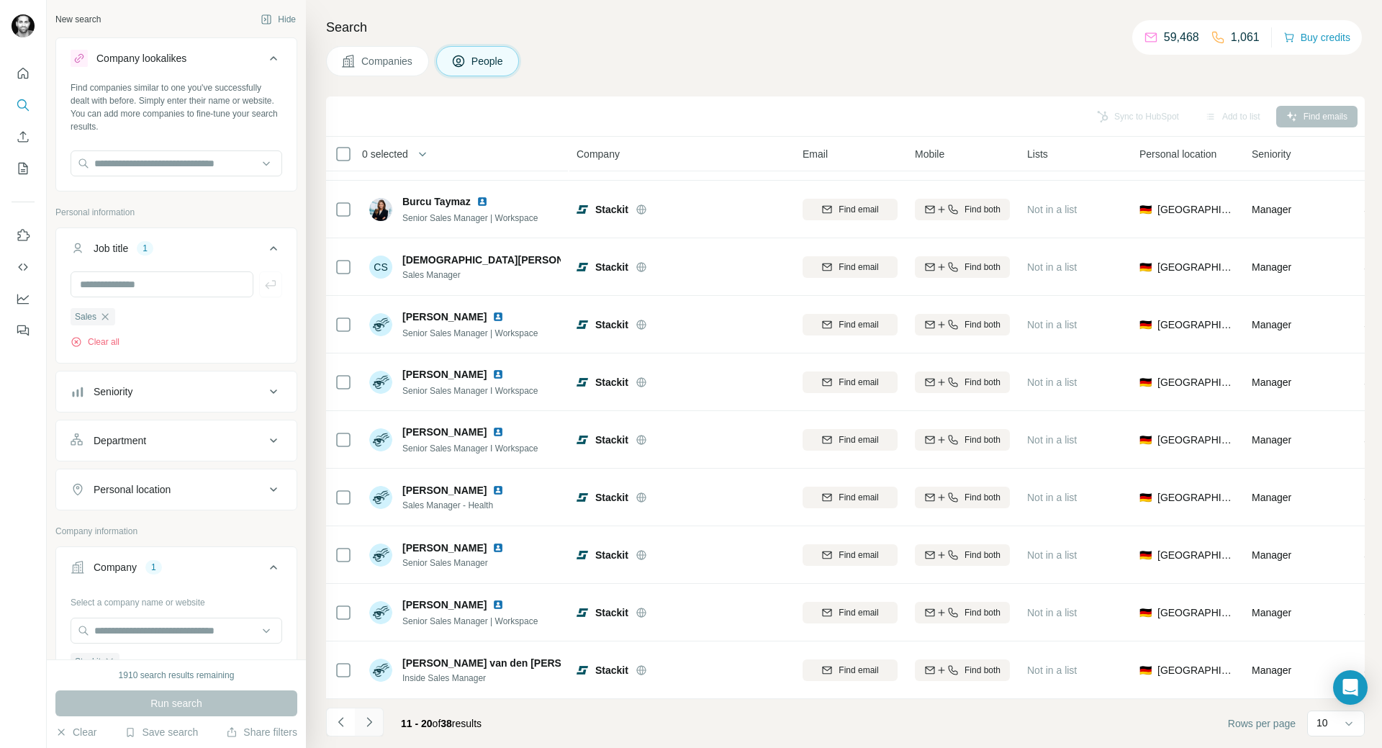
click at [376, 721] on icon "Navigate to next page" at bounding box center [369, 722] width 14 height 14
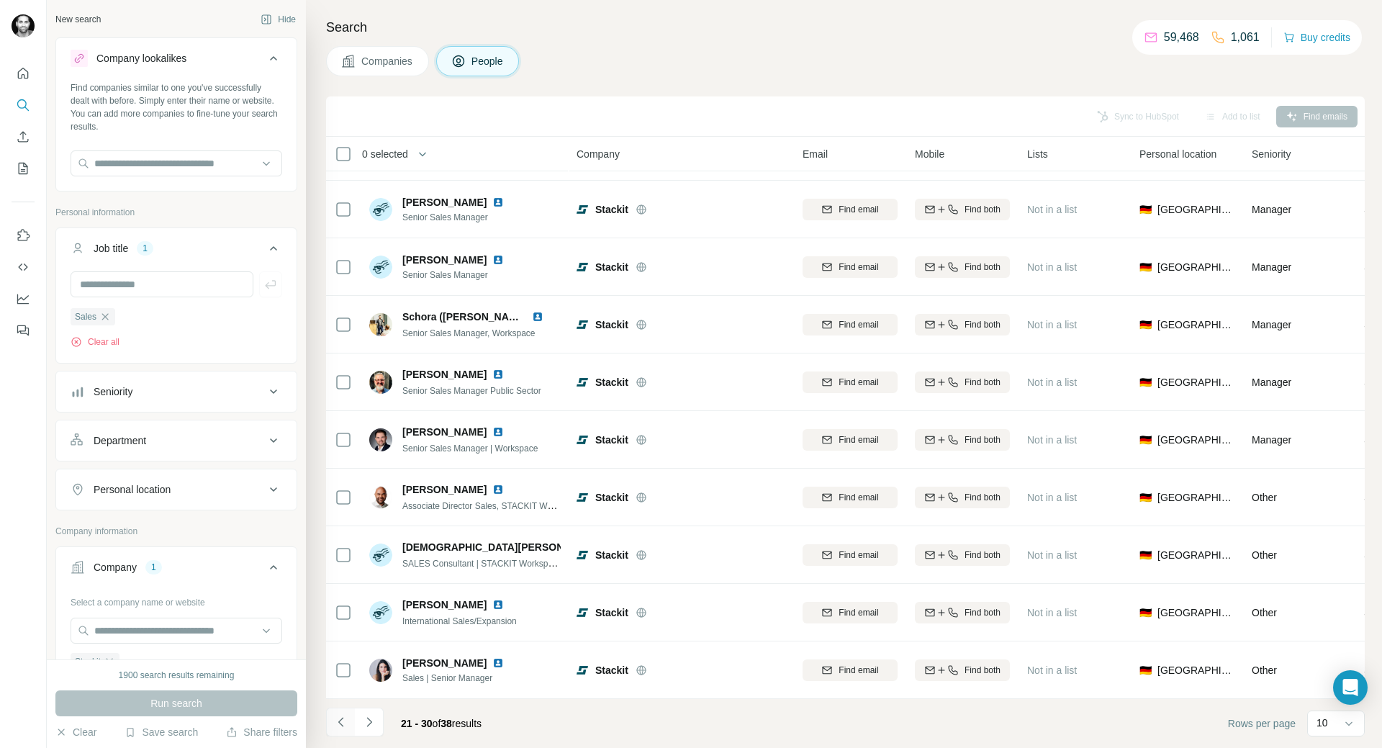
click at [337, 720] on icon "Navigate to previous page" at bounding box center [341, 722] width 14 height 14
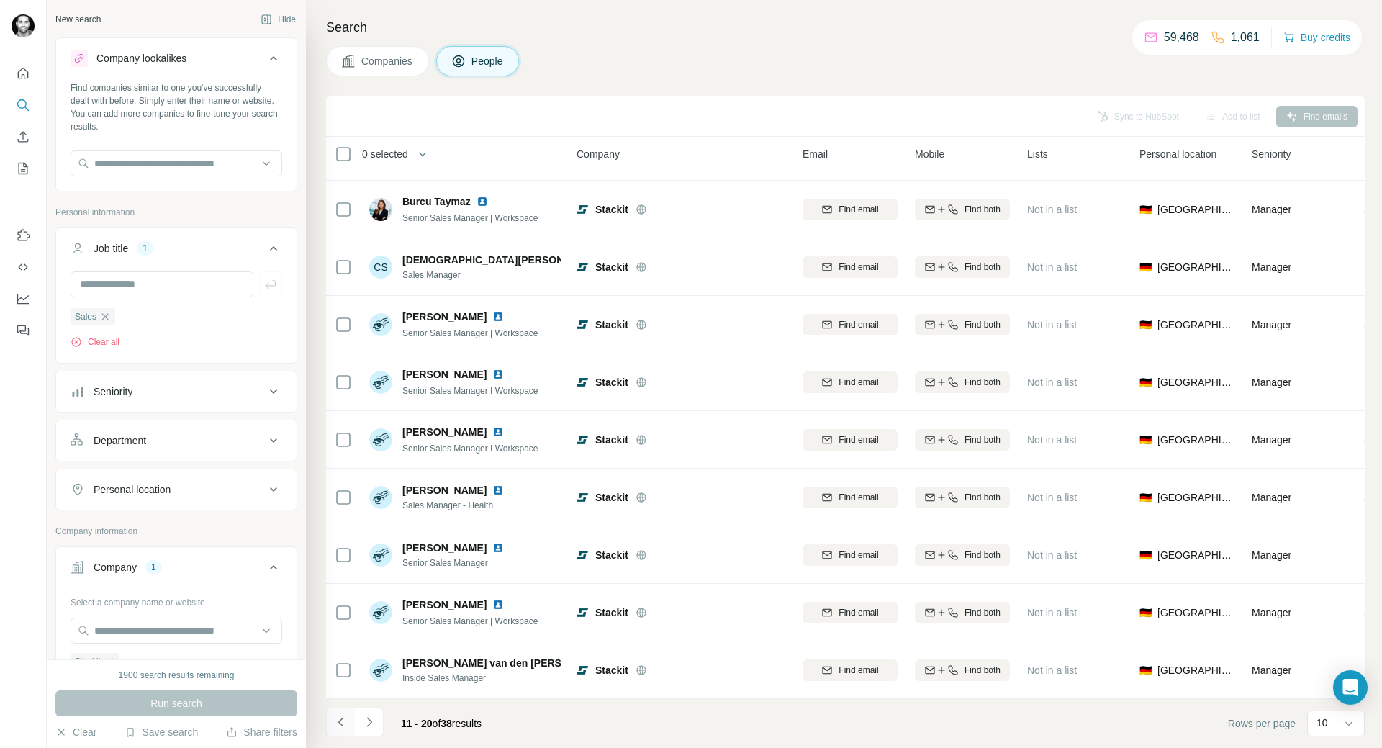
click at [342, 720] on icon "Navigate to previous page" at bounding box center [341, 722] width 14 height 14
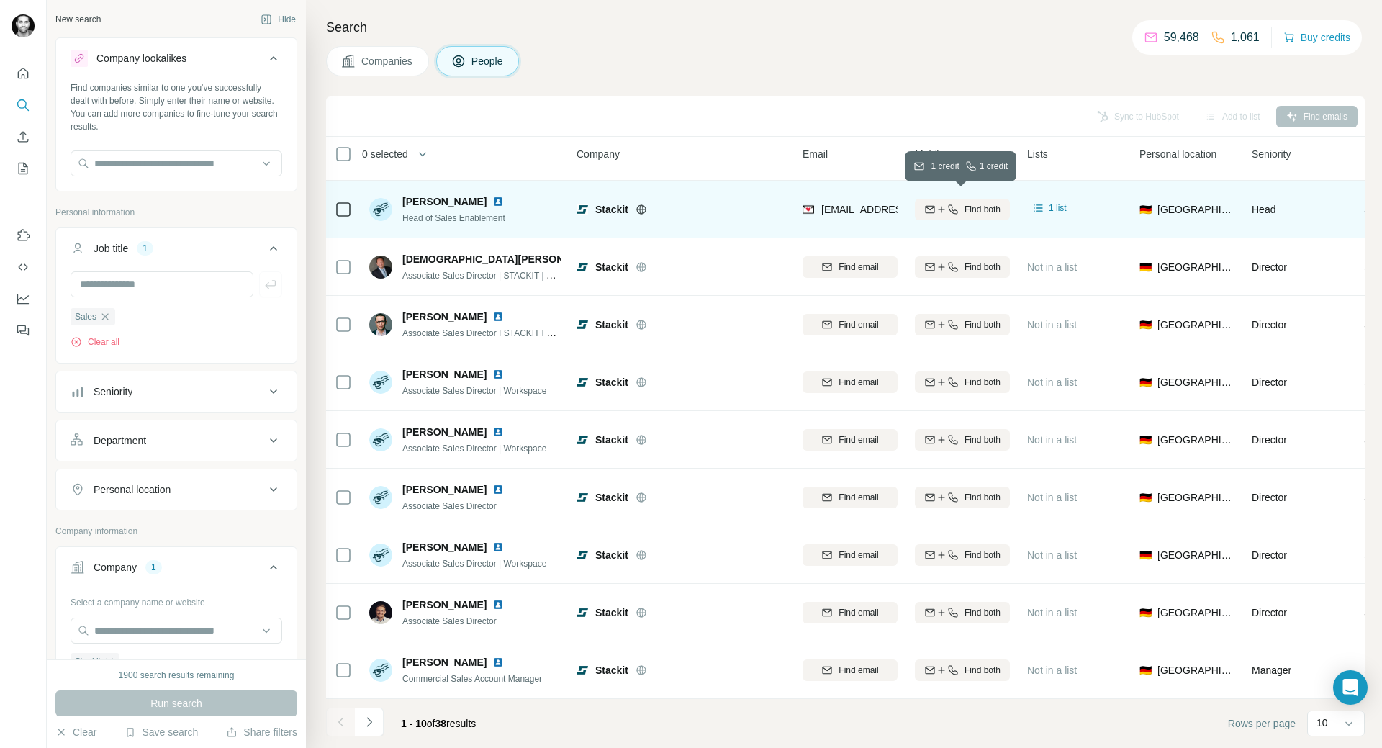
click at [996, 203] on span "Find both" at bounding box center [982, 209] width 36 height 13
click at [1323, 194] on div "Head" at bounding box center [1298, 209] width 95 height 40
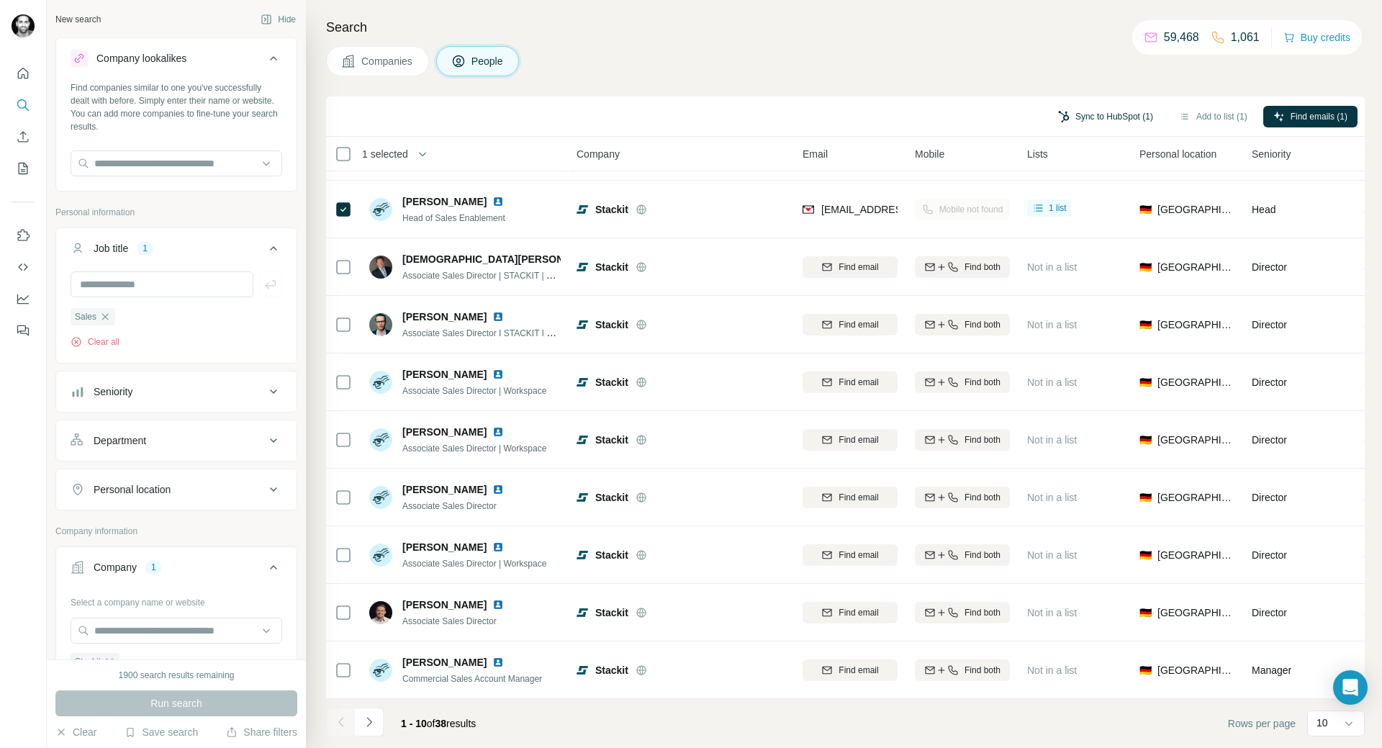
click at [1096, 116] on button "Sync to HubSpot (1)" at bounding box center [1105, 117] width 115 height 22
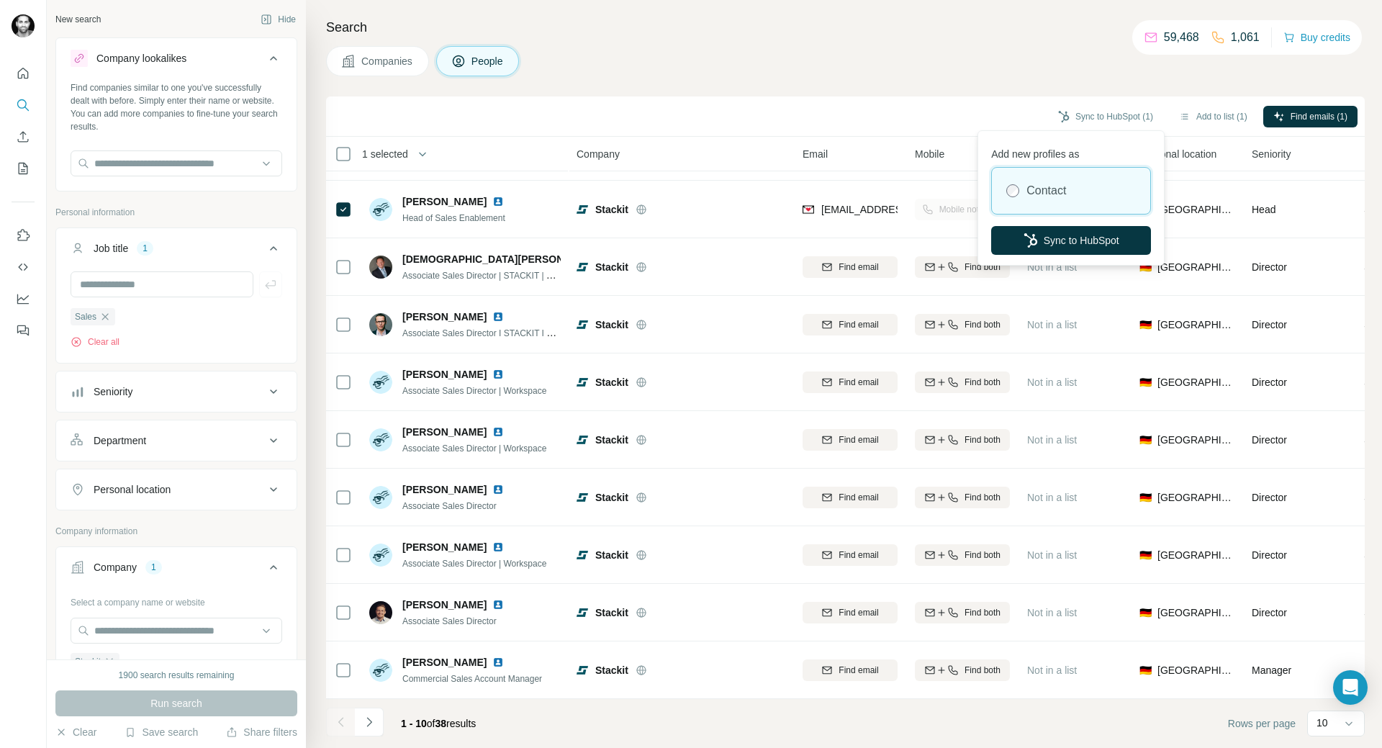
click at [1124, 222] on div "Add new profiles as Contact Sync to HubSpot" at bounding box center [1071, 198] width 180 height 128
click at [1125, 240] on button "Sync to HubSpot" at bounding box center [1071, 240] width 160 height 29
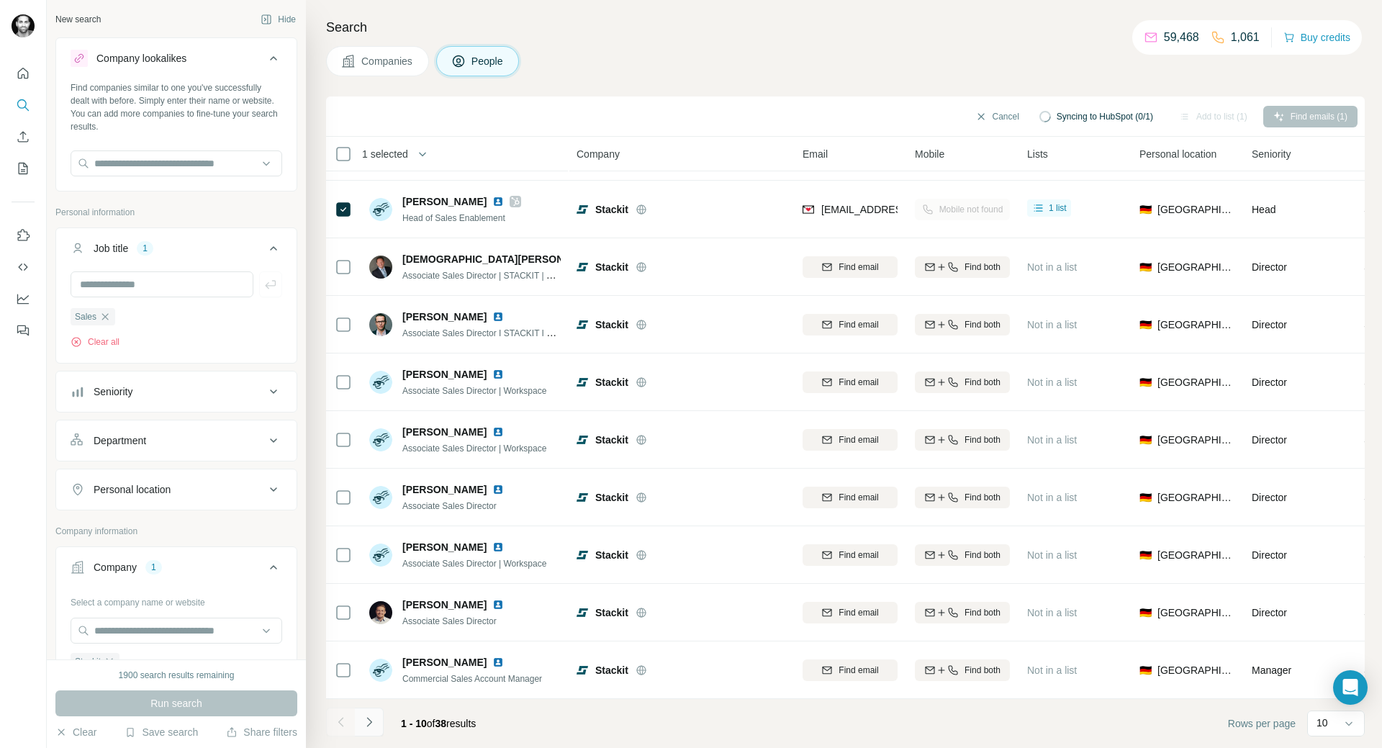
click at [371, 728] on icon "Navigate to next page" at bounding box center [369, 722] width 14 height 14
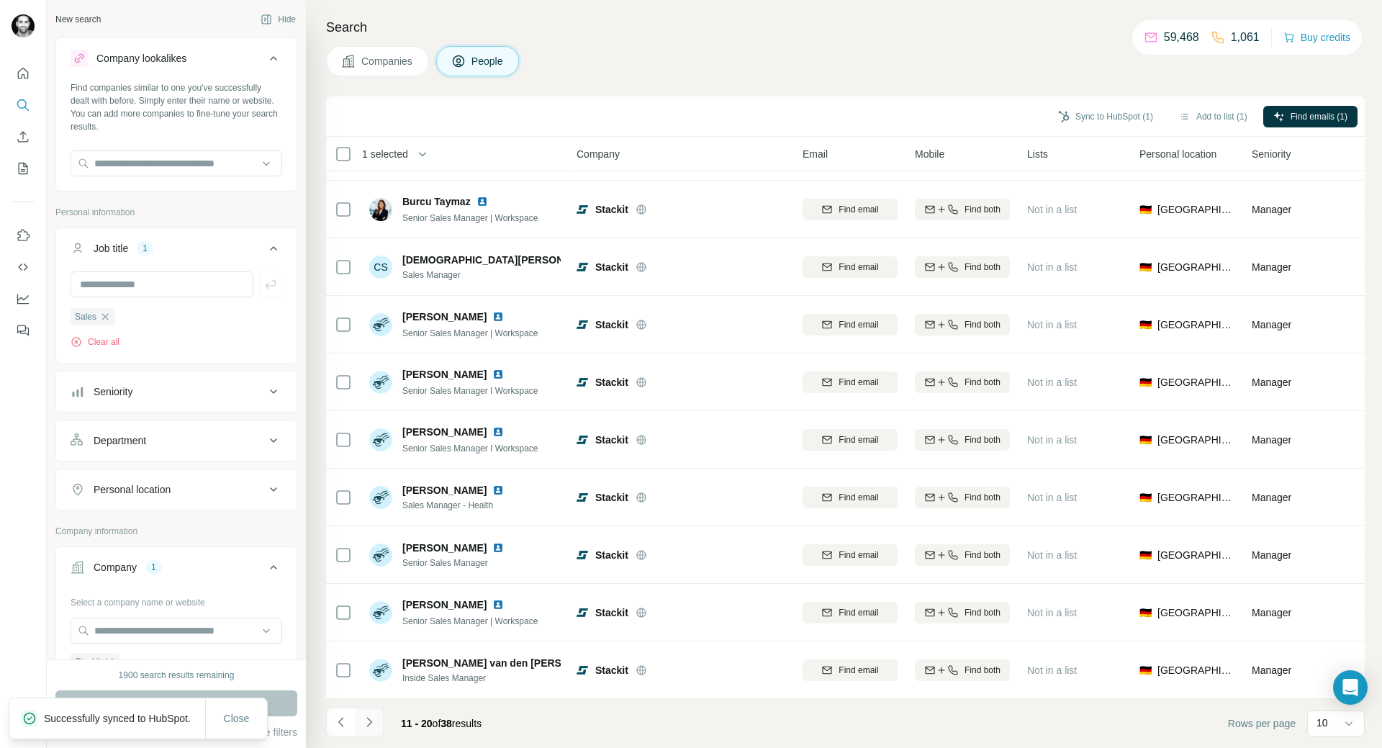
click at [367, 721] on icon "Navigate to next page" at bounding box center [369, 722] width 14 height 14
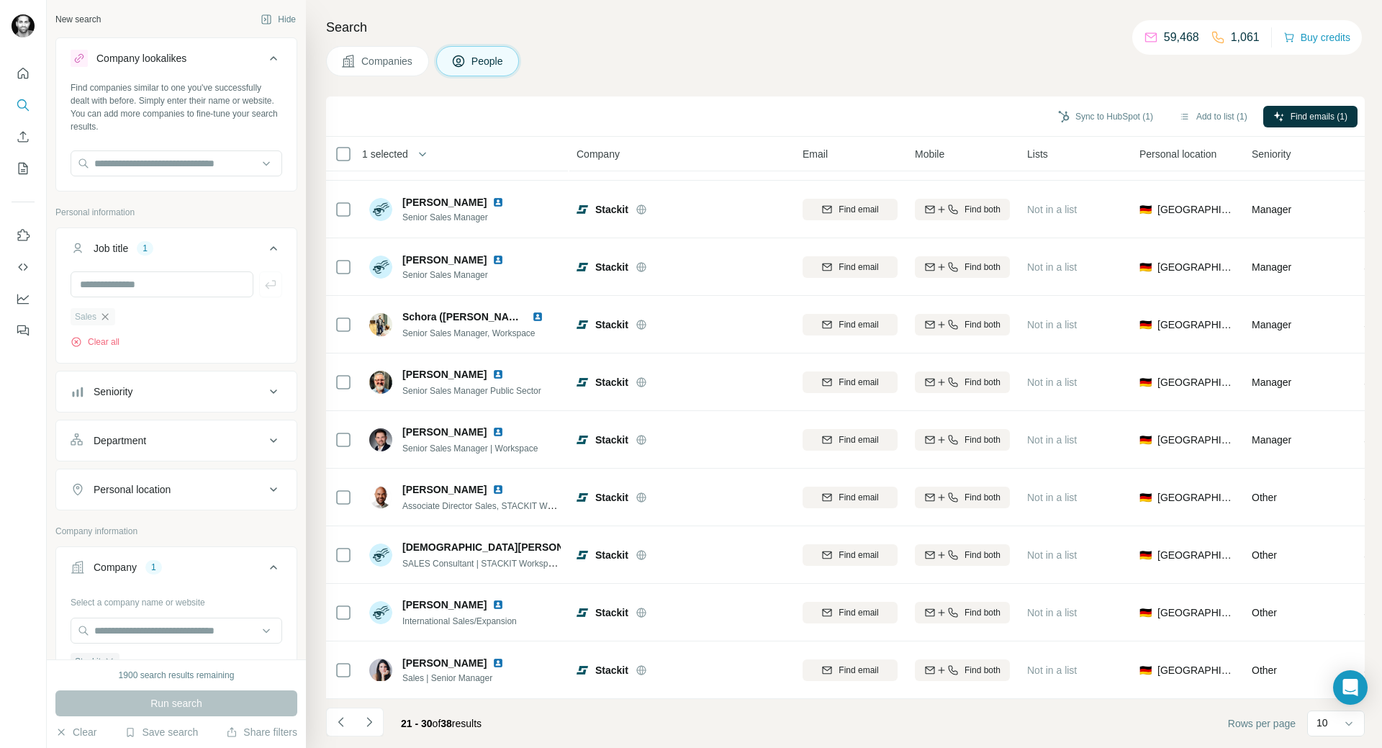
click at [104, 316] on icon "button" at bounding box center [105, 316] width 6 height 6
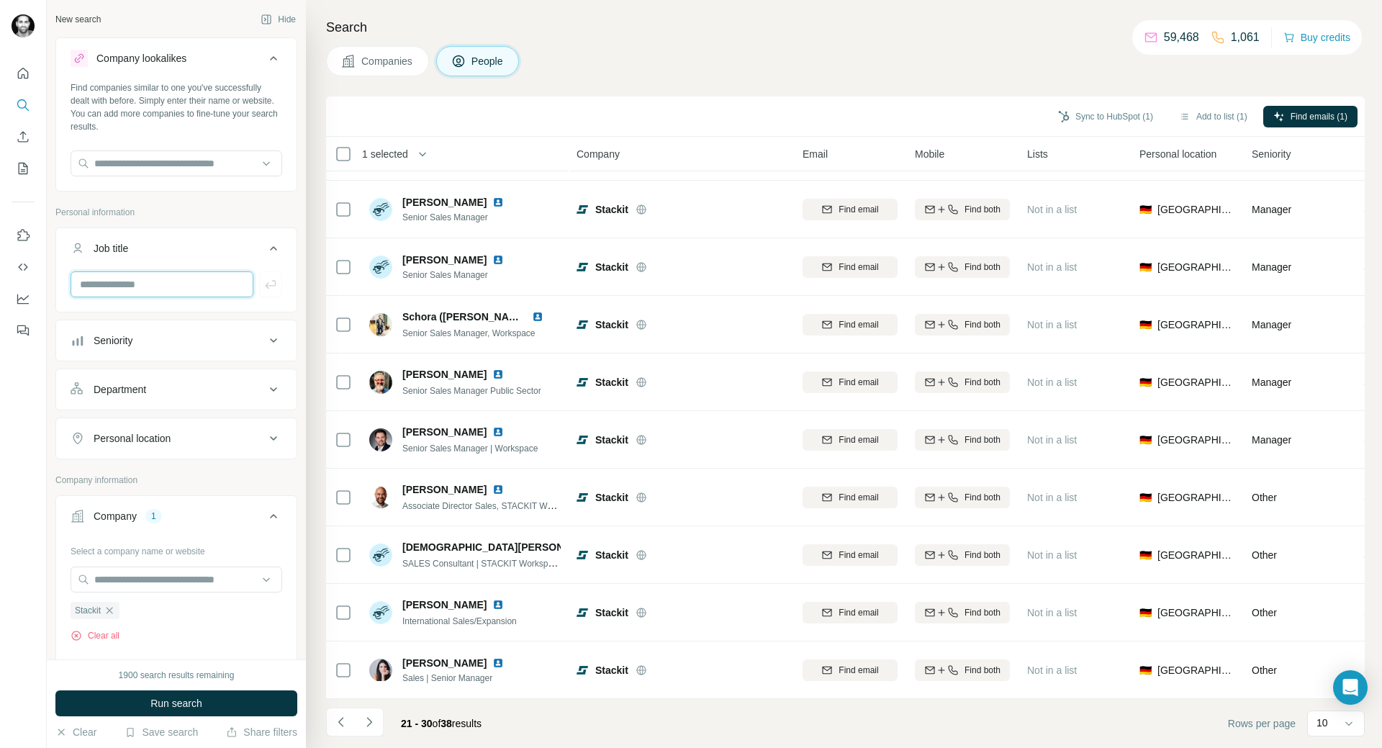
click at [105, 282] on input "text" at bounding box center [162, 284] width 183 height 26
type input "*"
type input "**********"
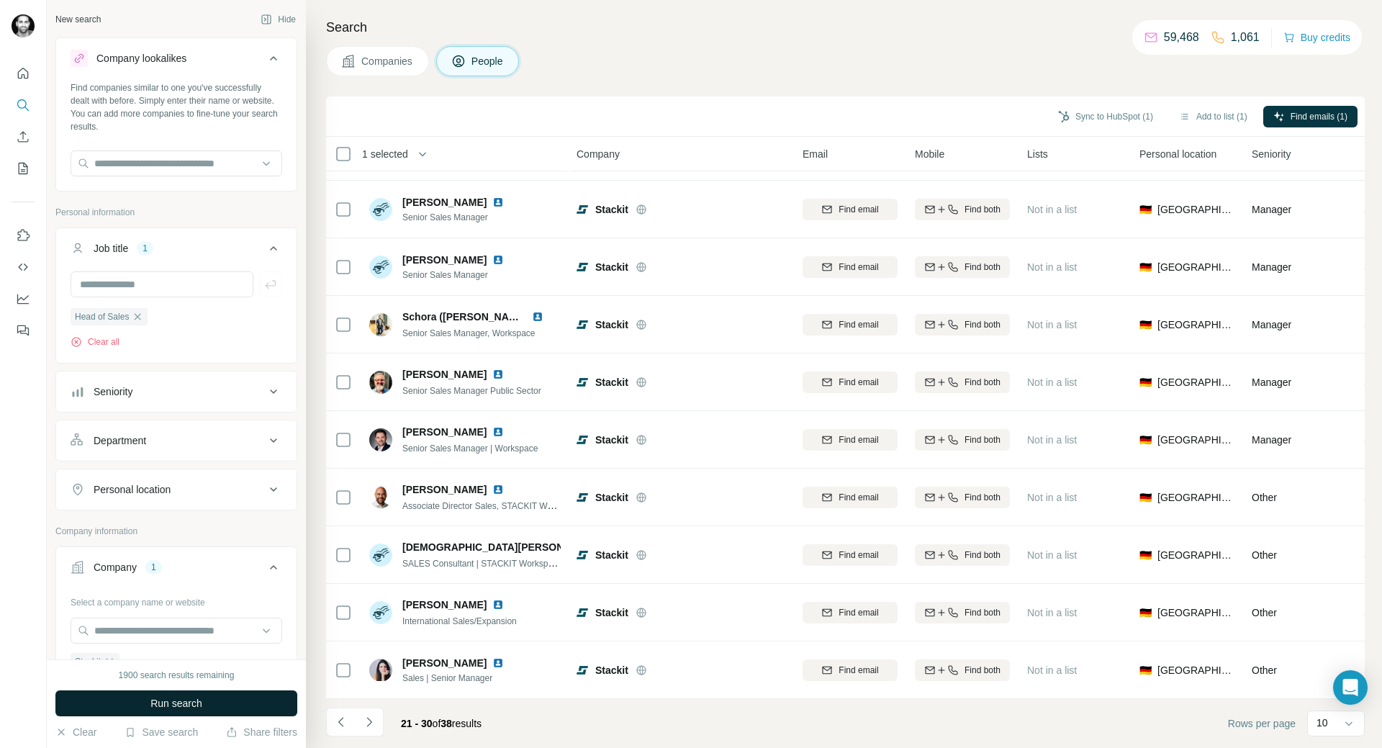
click at [148, 702] on button "Run search" at bounding box center [176, 703] width 242 height 26
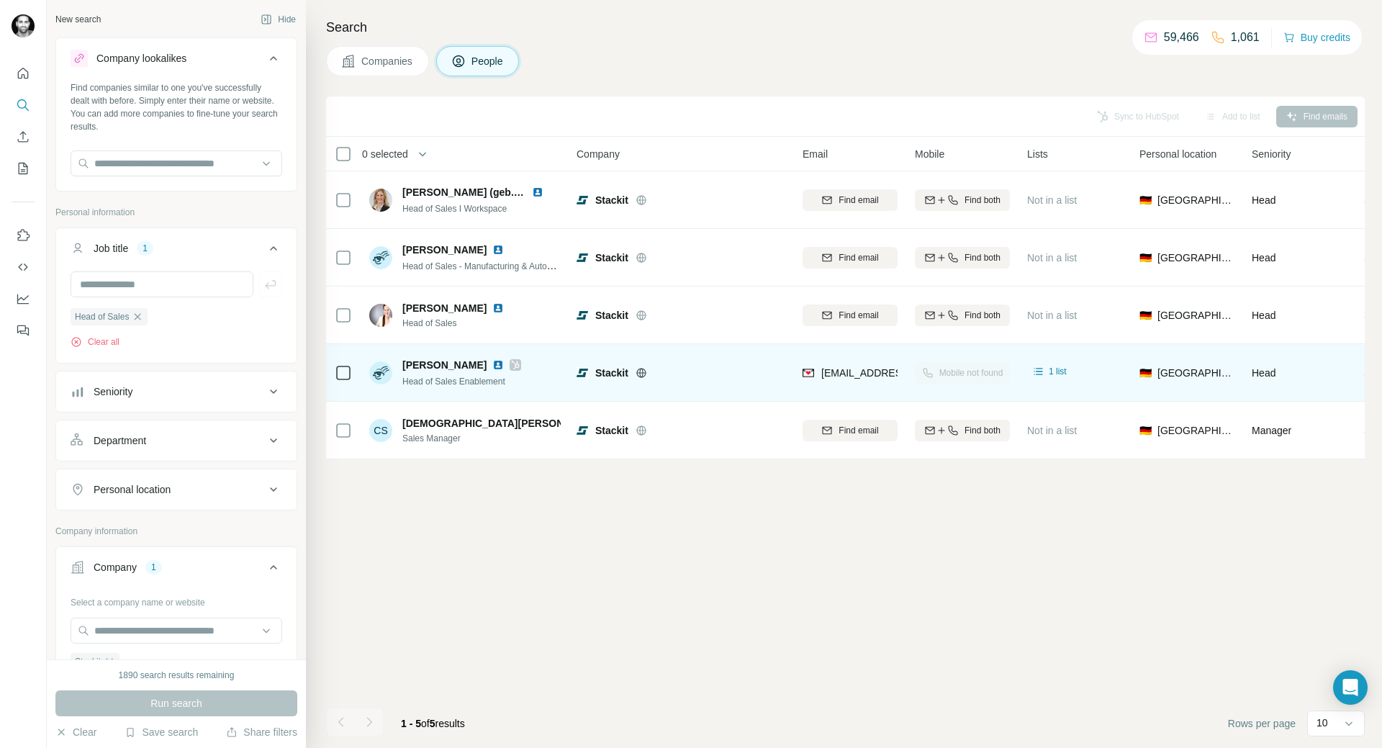
click at [433, 368] on span "[PERSON_NAME]" at bounding box center [444, 365] width 84 height 14
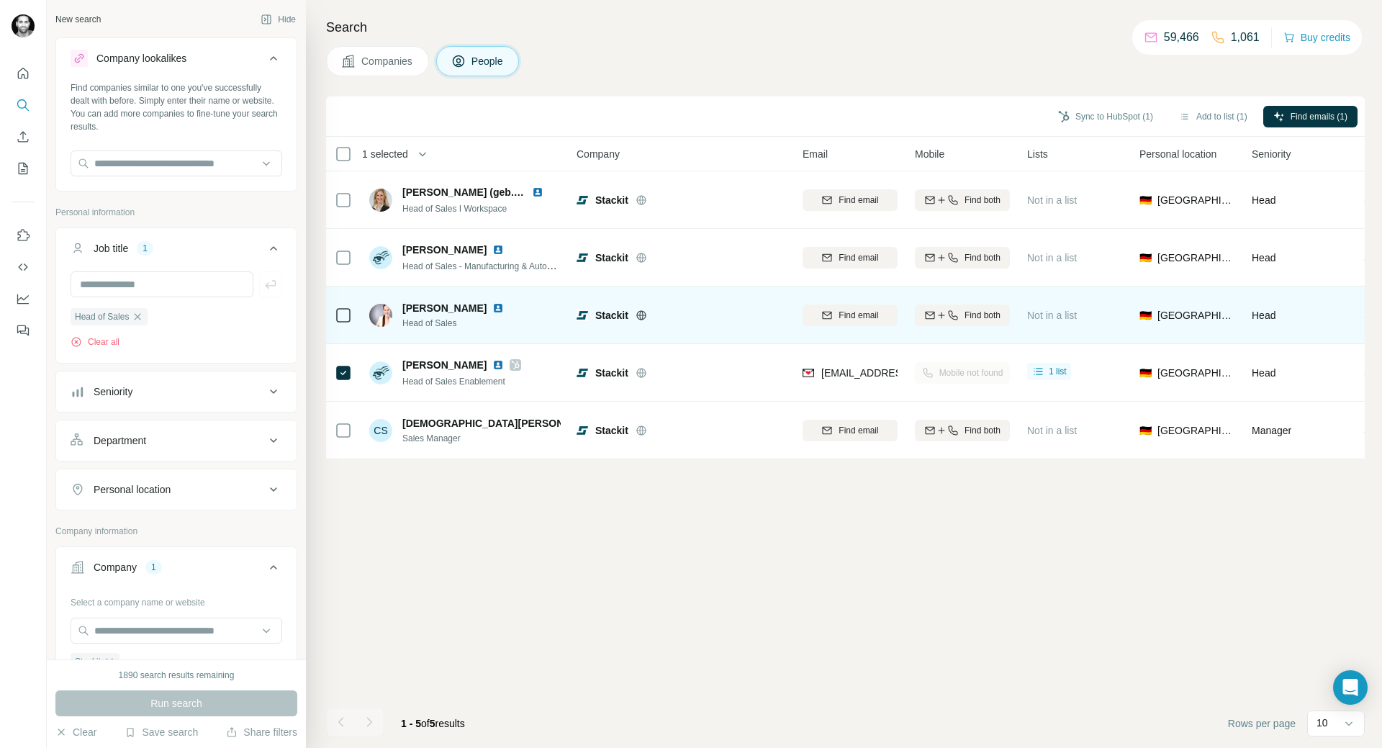
click at [341, 329] on div at bounding box center [343, 315] width 17 height 40
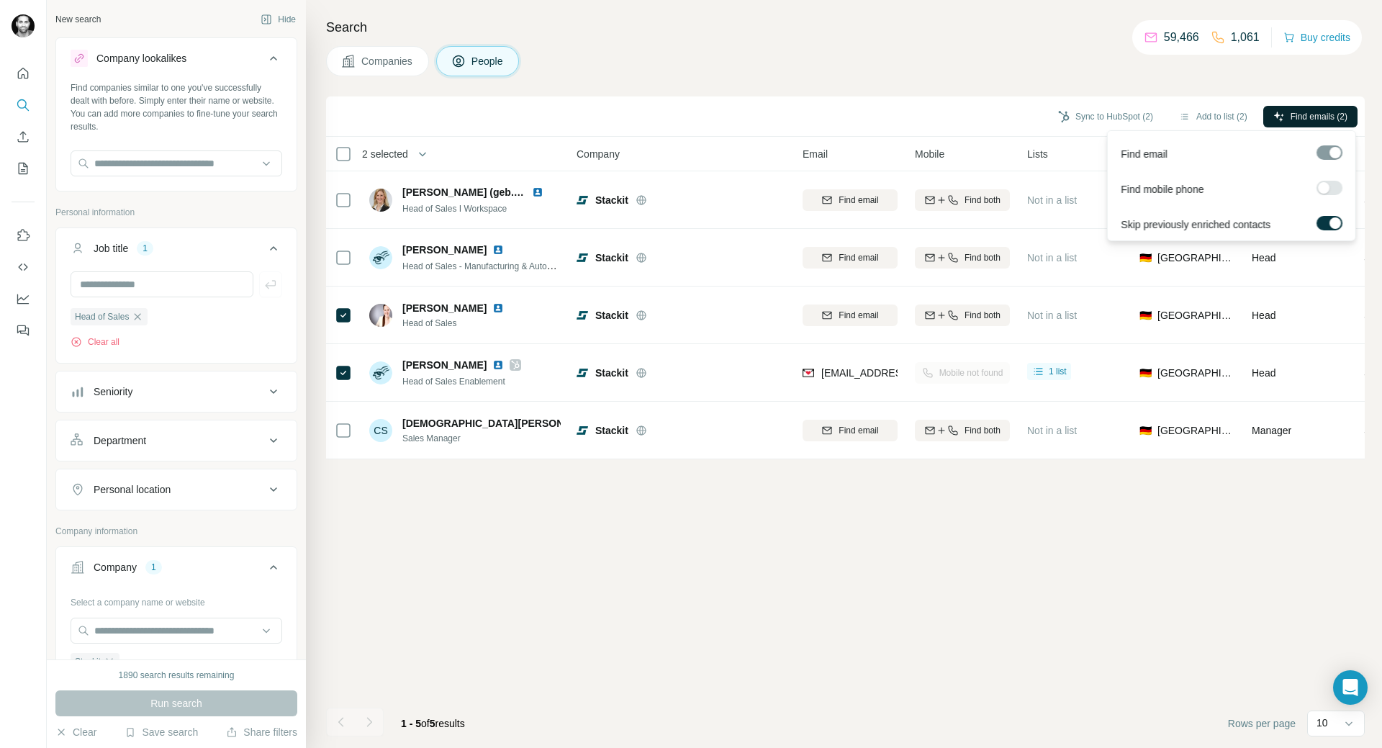
click at [1297, 119] on span "Find emails (2)" at bounding box center [1318, 116] width 57 height 13
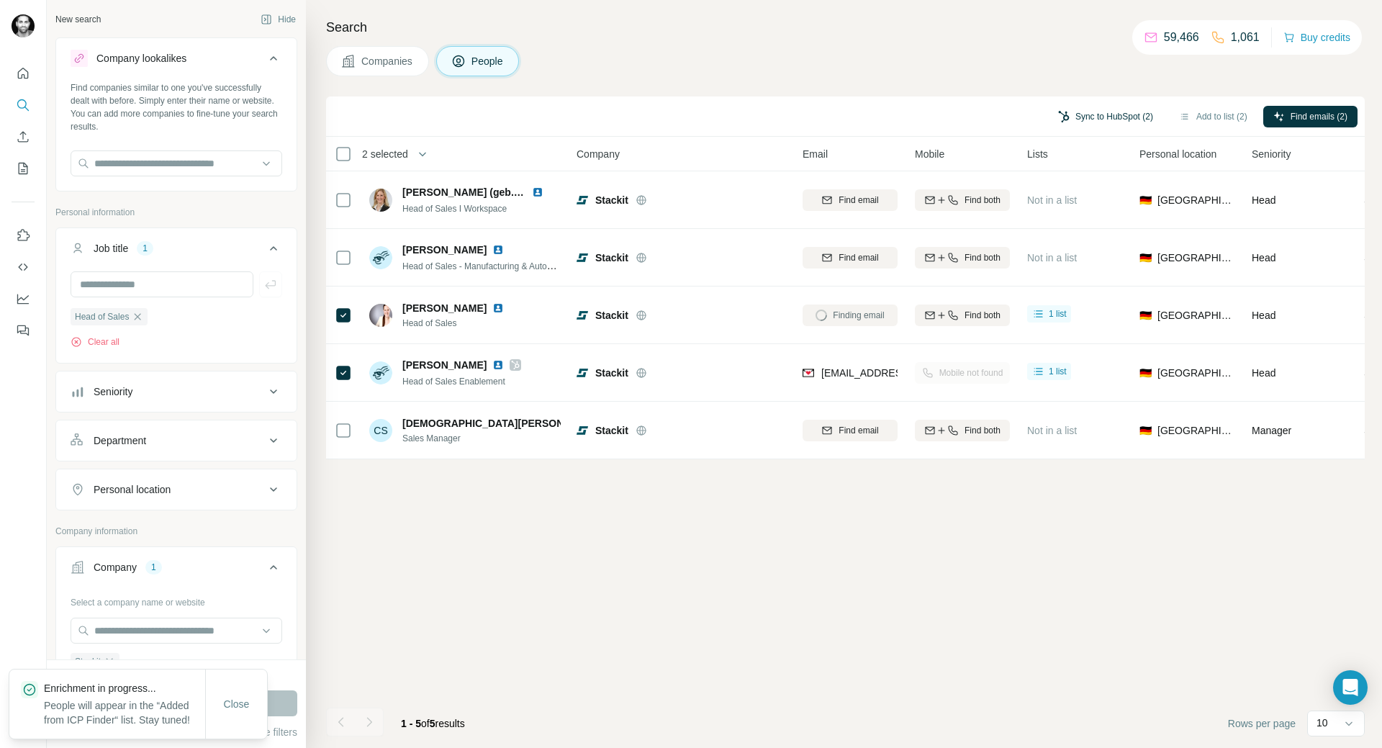
click at [1120, 116] on button "Sync to HubSpot (2)" at bounding box center [1105, 117] width 115 height 22
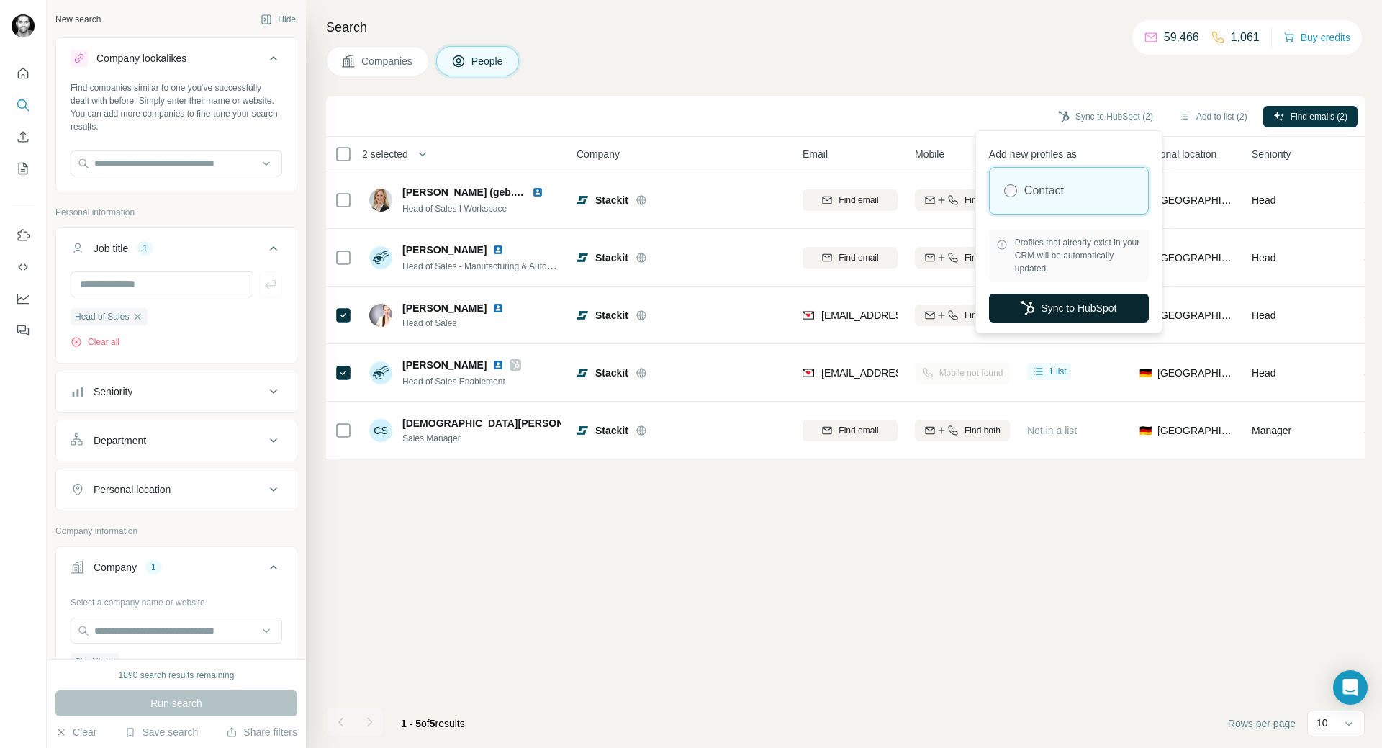
click at [1099, 305] on button "Sync to HubSpot" at bounding box center [1069, 308] width 160 height 29
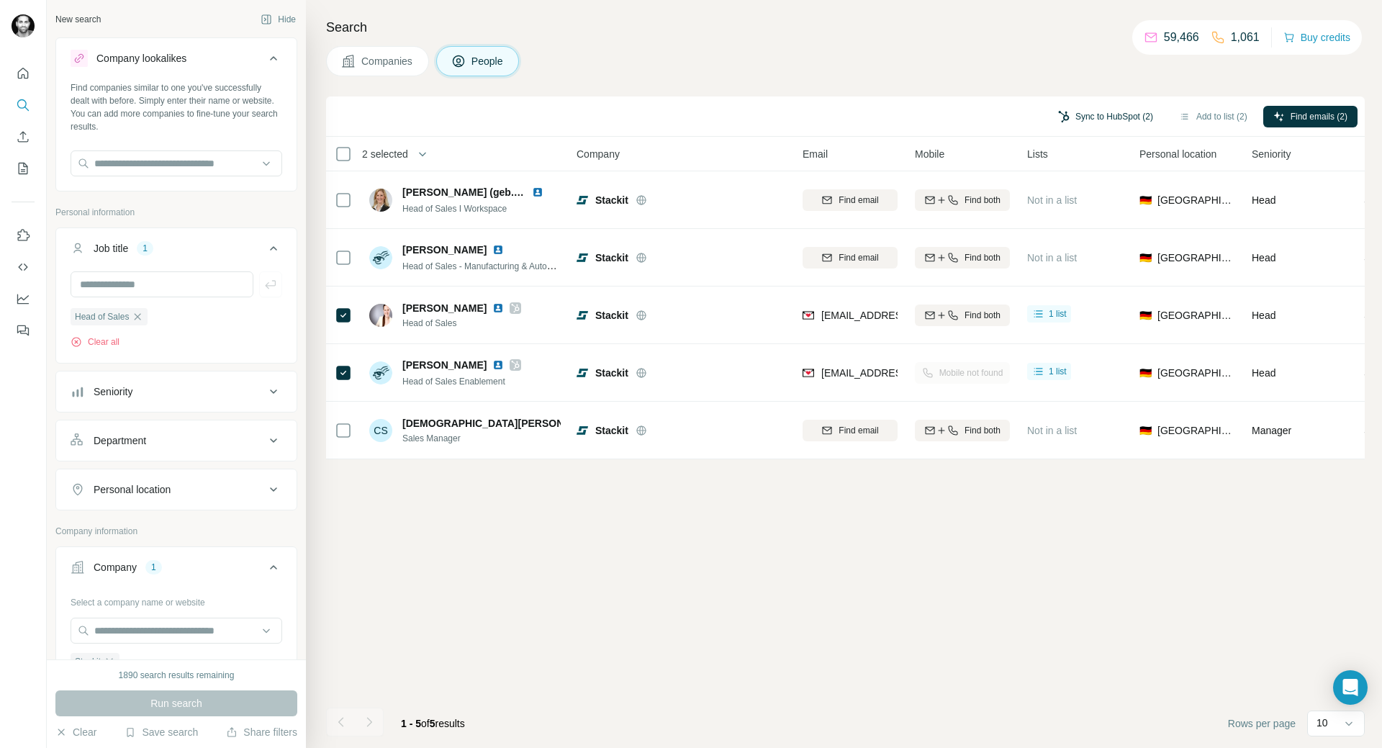
click at [1107, 119] on button "Sync to HubSpot (2)" at bounding box center [1105, 117] width 115 height 22
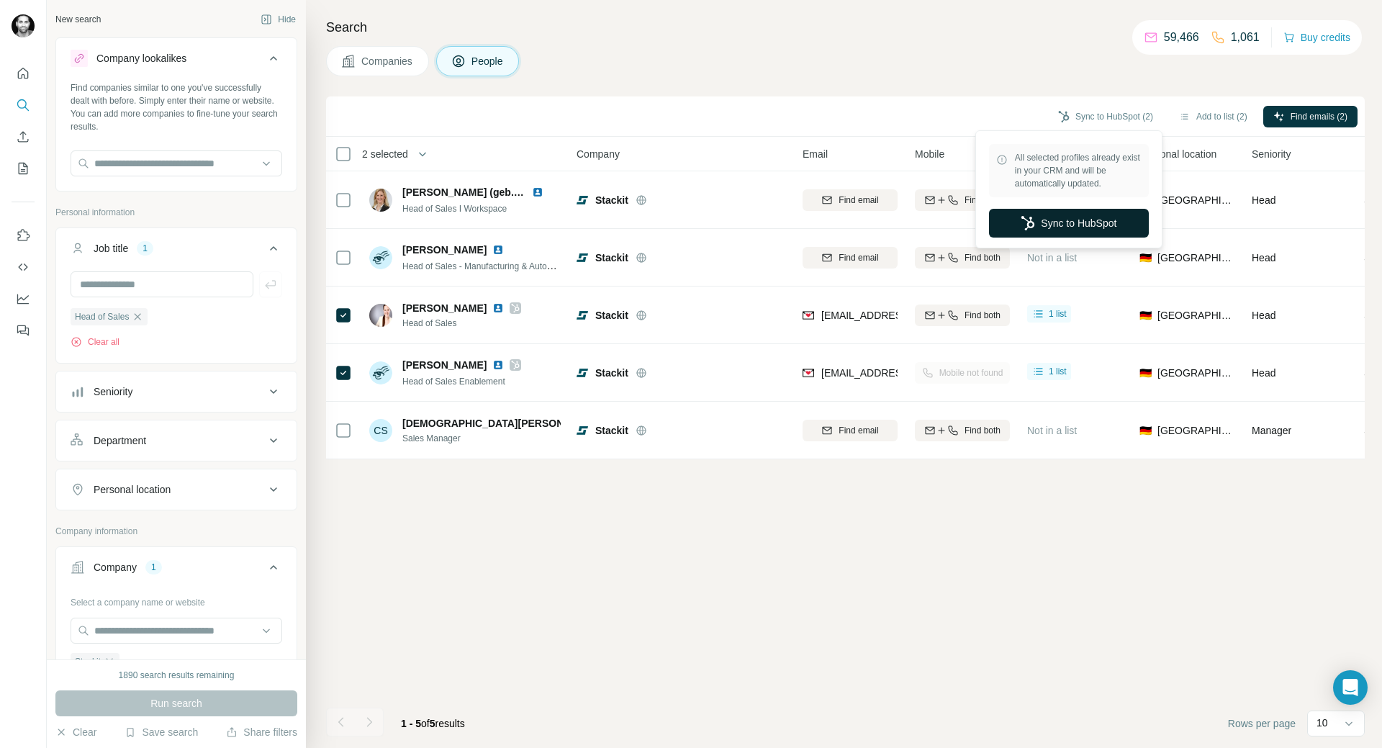
click at [1091, 220] on button "Sync to HubSpot" at bounding box center [1069, 223] width 160 height 29
